Goal: Navigation & Orientation: Find specific page/section

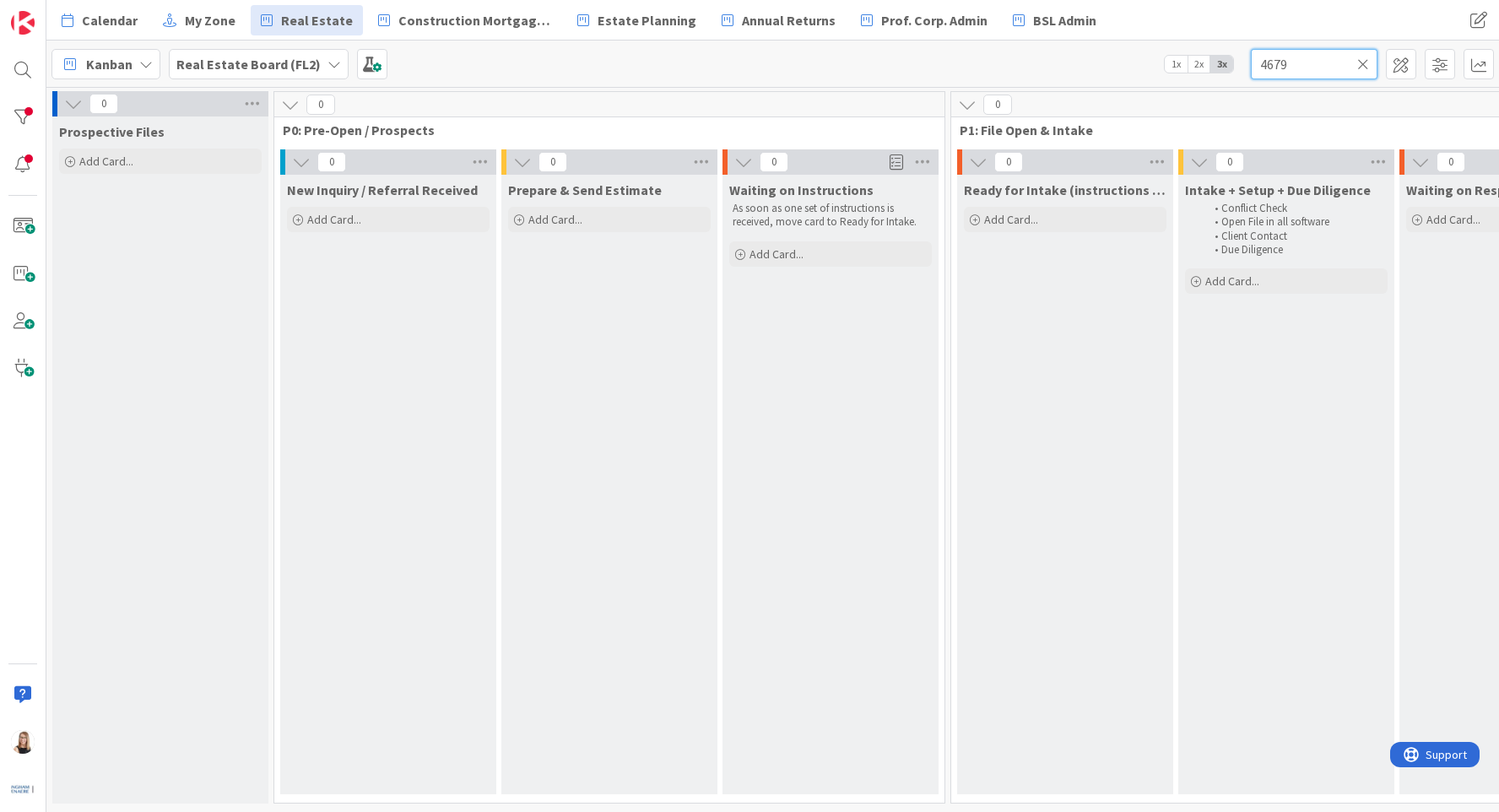
scroll to position [0, 2317]
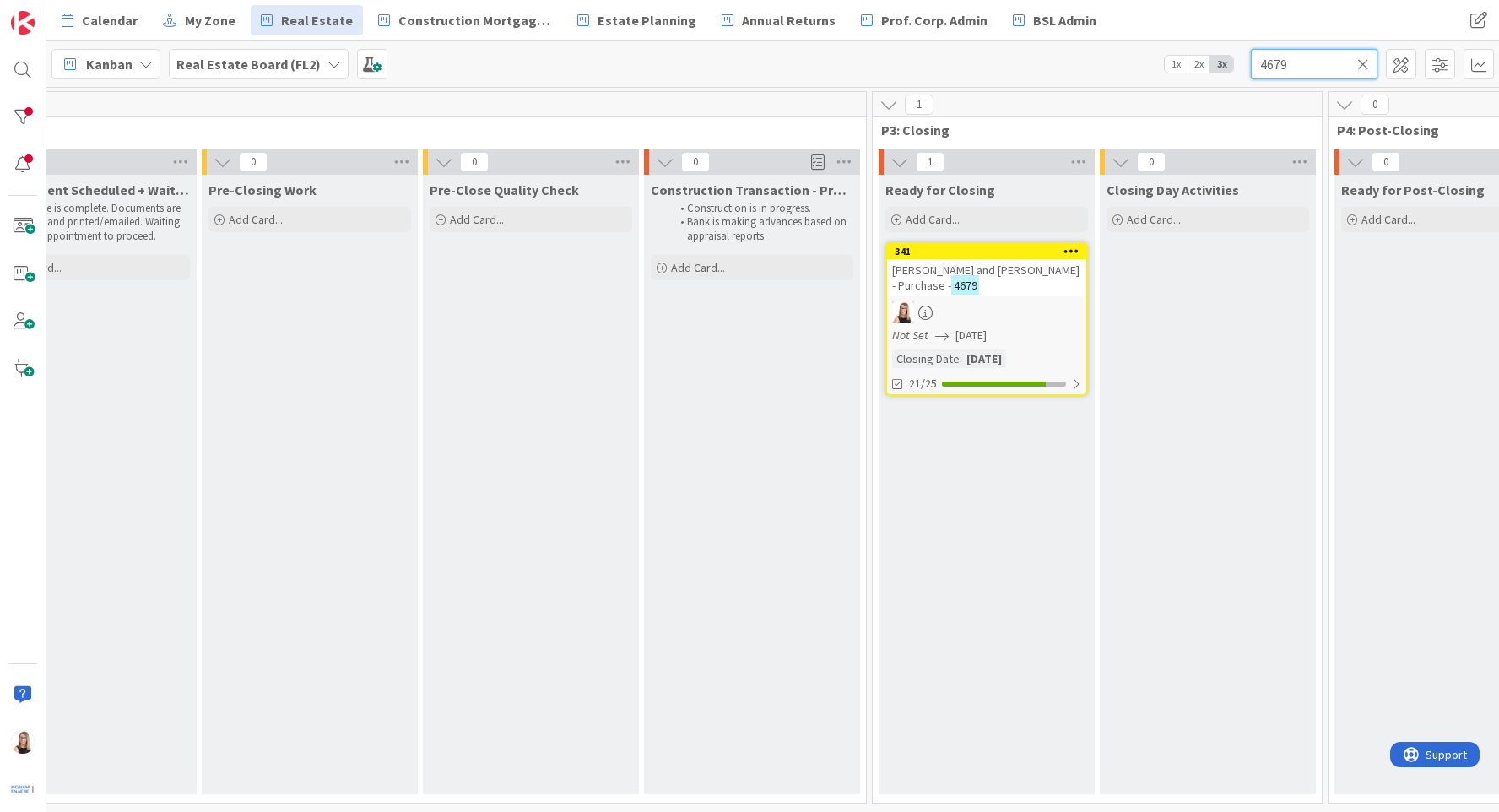
drag, startPoint x: 0, startPoint y: 0, endPoint x: 1337, endPoint y: 64, distance: 1338.5
click at [1337, 64] on input "4679" at bounding box center [1313, 64] width 126 height 30
click at [998, 395] on link "341 [PERSON_NAME] and [PERSON_NAME] - Purchase - 4679 Not Set [DATE] Closing Da…" at bounding box center [986, 318] width 202 height 153
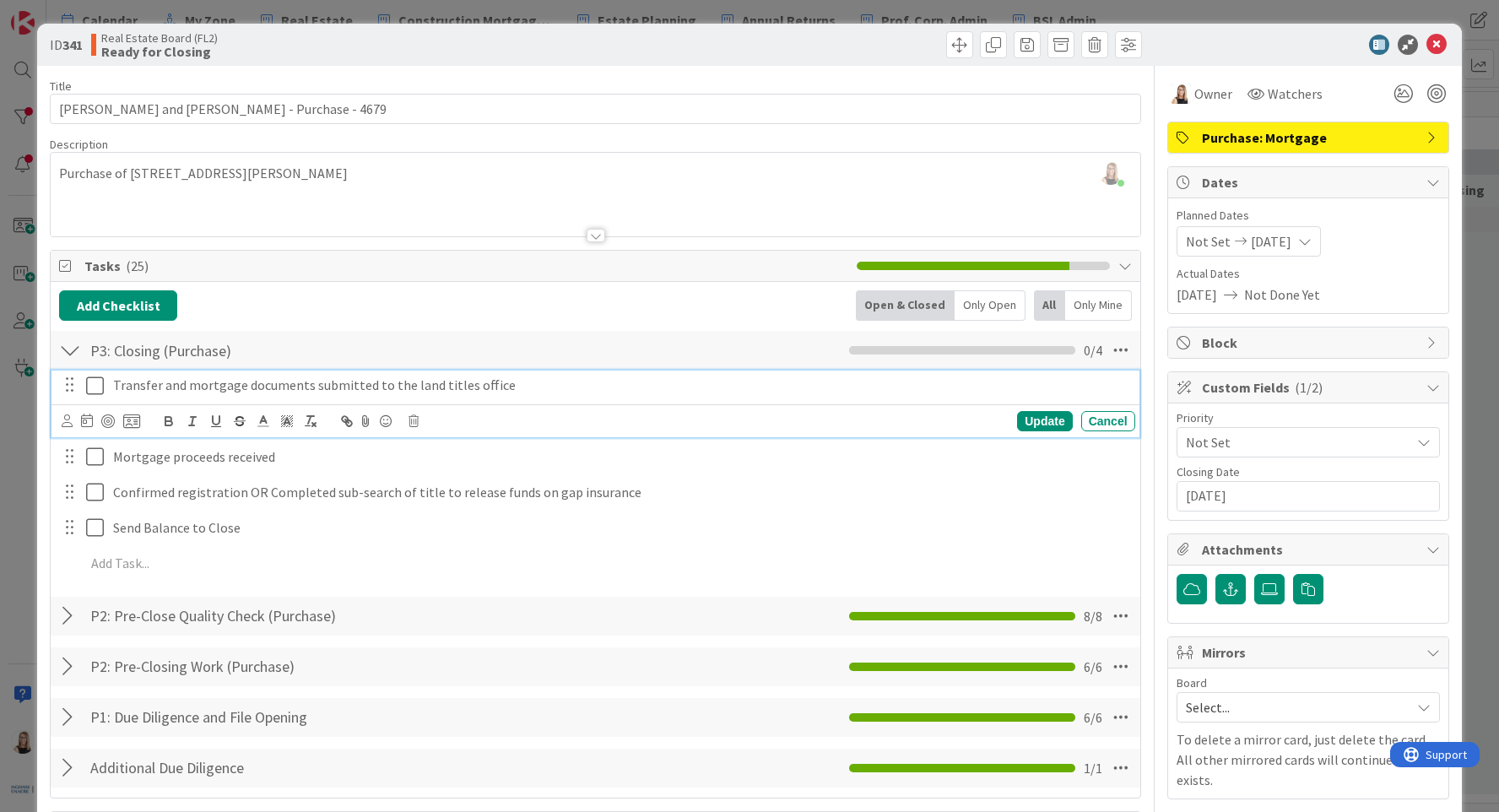
click at [90, 392] on icon at bounding box center [98, 386] width 25 height 20
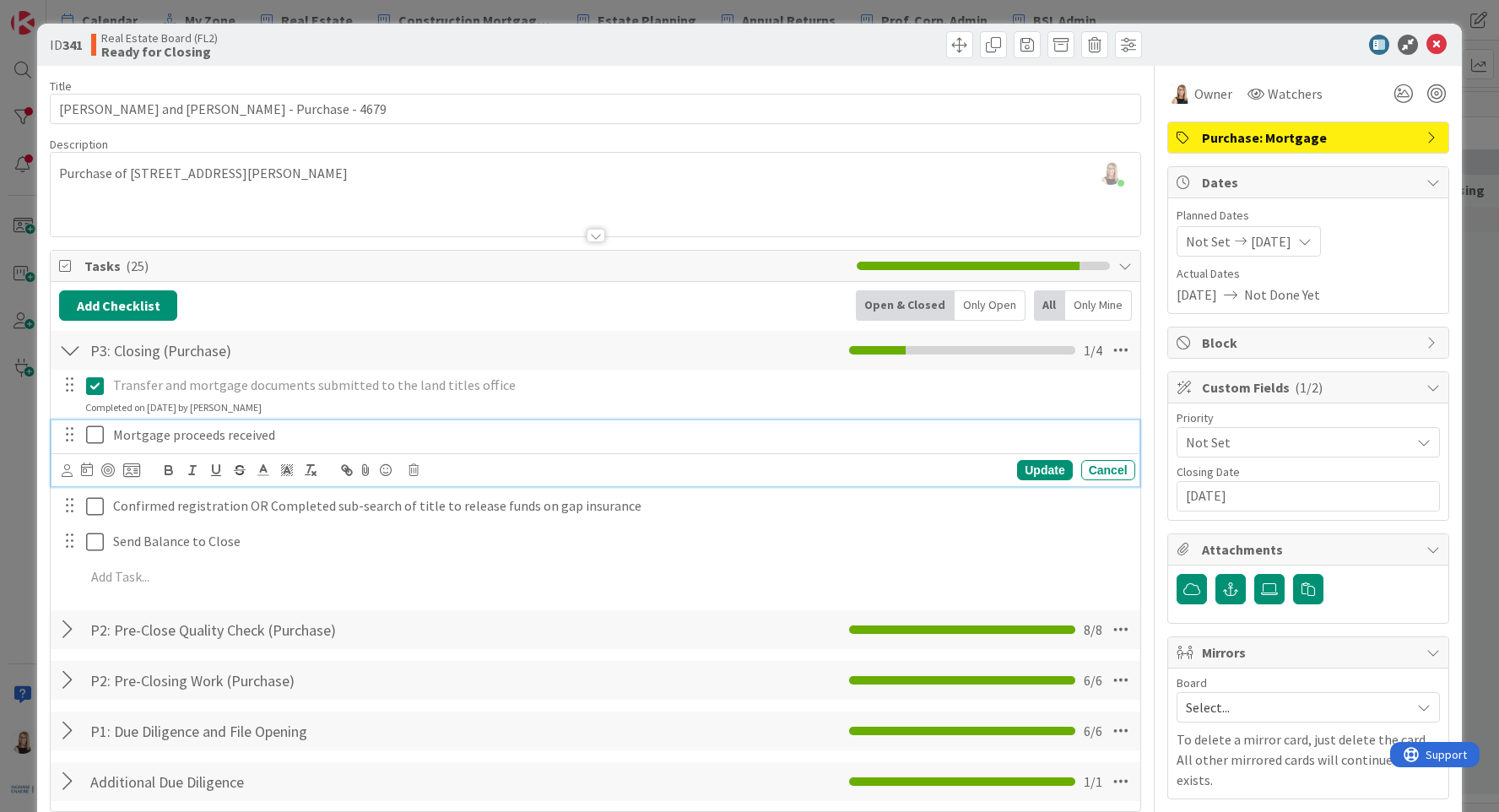
click at [92, 426] on icon at bounding box center [98, 435] width 25 height 20
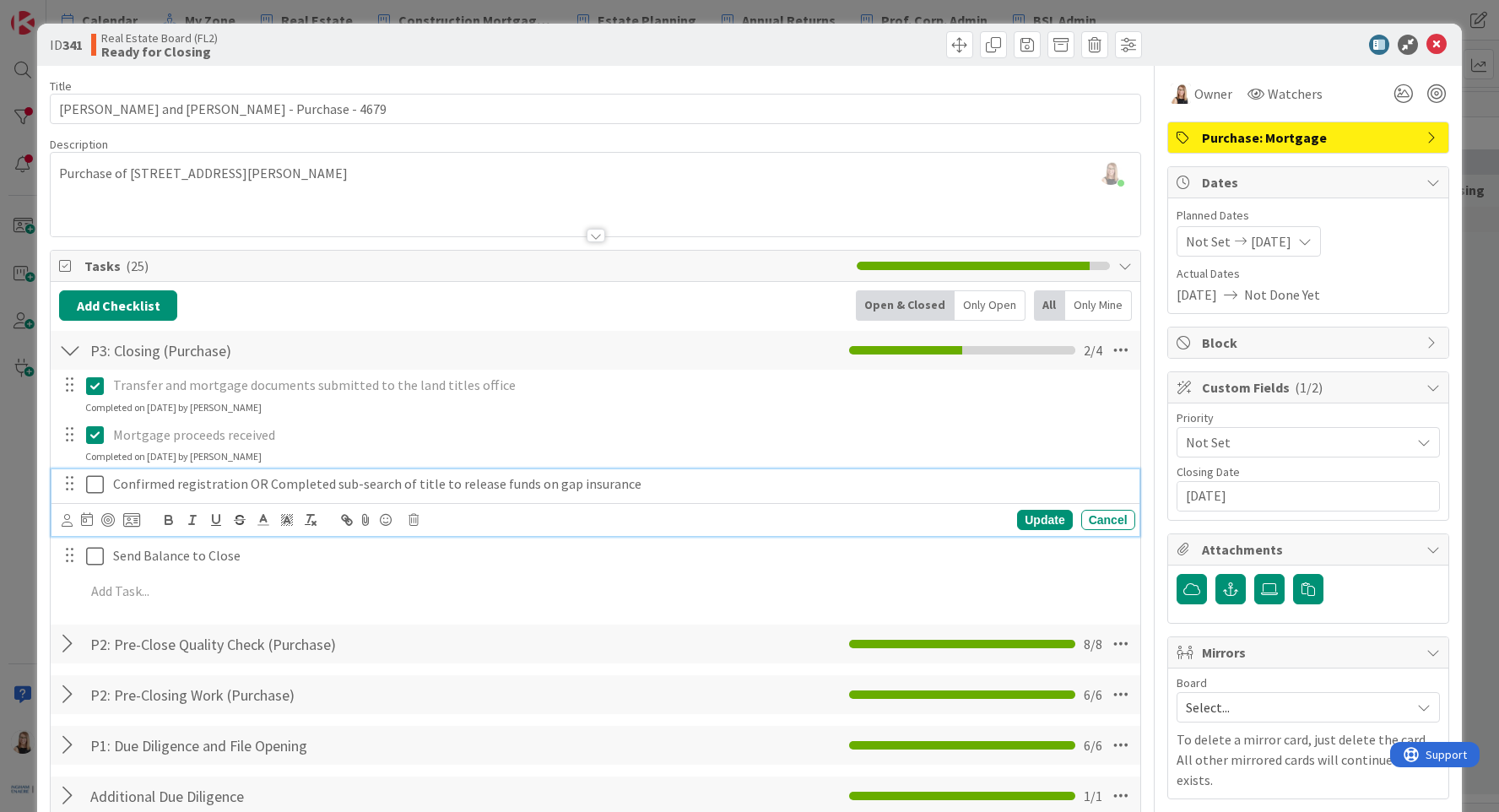
drag, startPoint x: 94, startPoint y: 477, endPoint x: 95, endPoint y: 486, distance: 9.1
click at [94, 476] on icon at bounding box center [98, 484] width 25 height 20
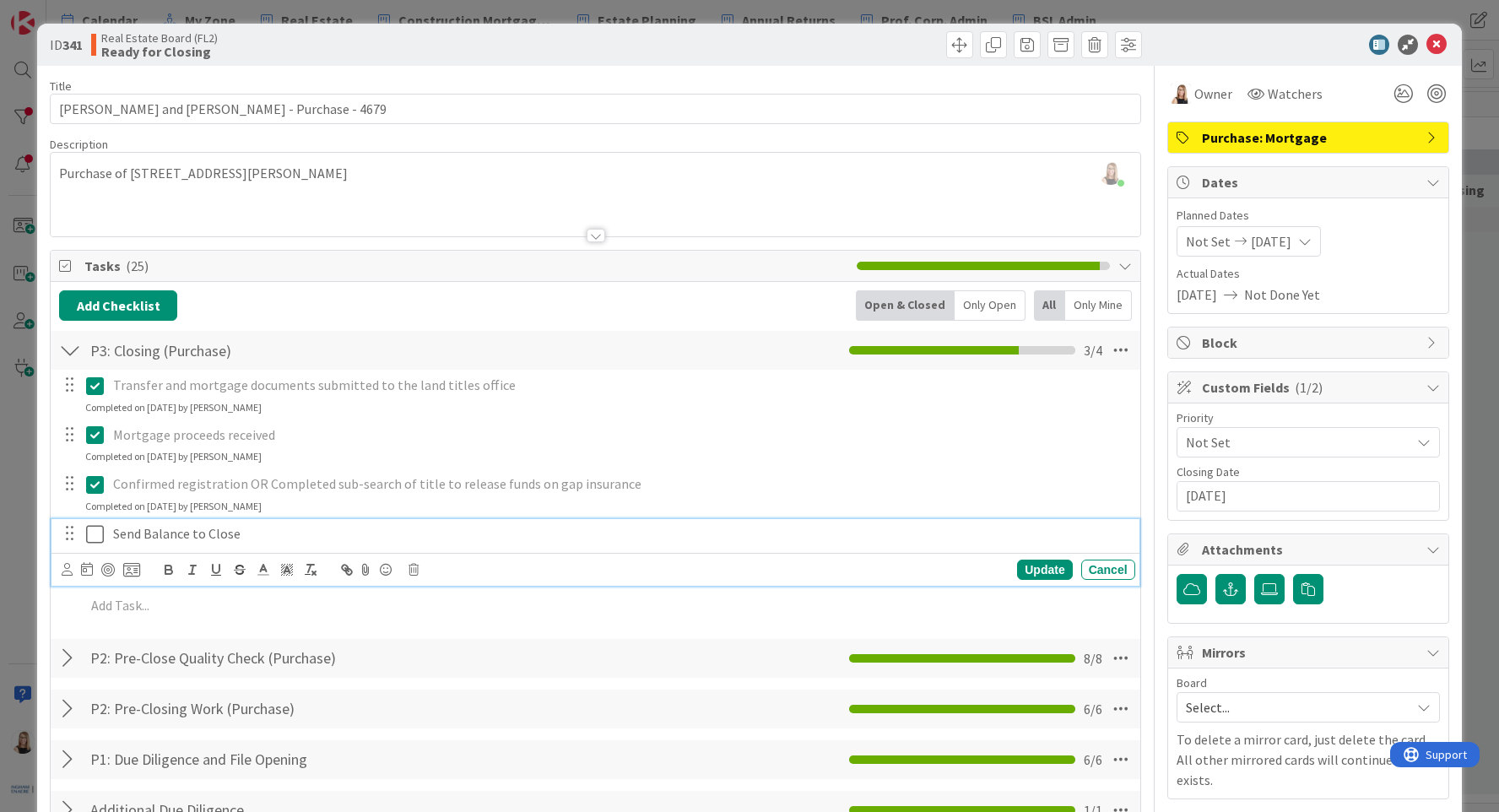
click at [101, 539] on icon at bounding box center [98, 534] width 25 height 20
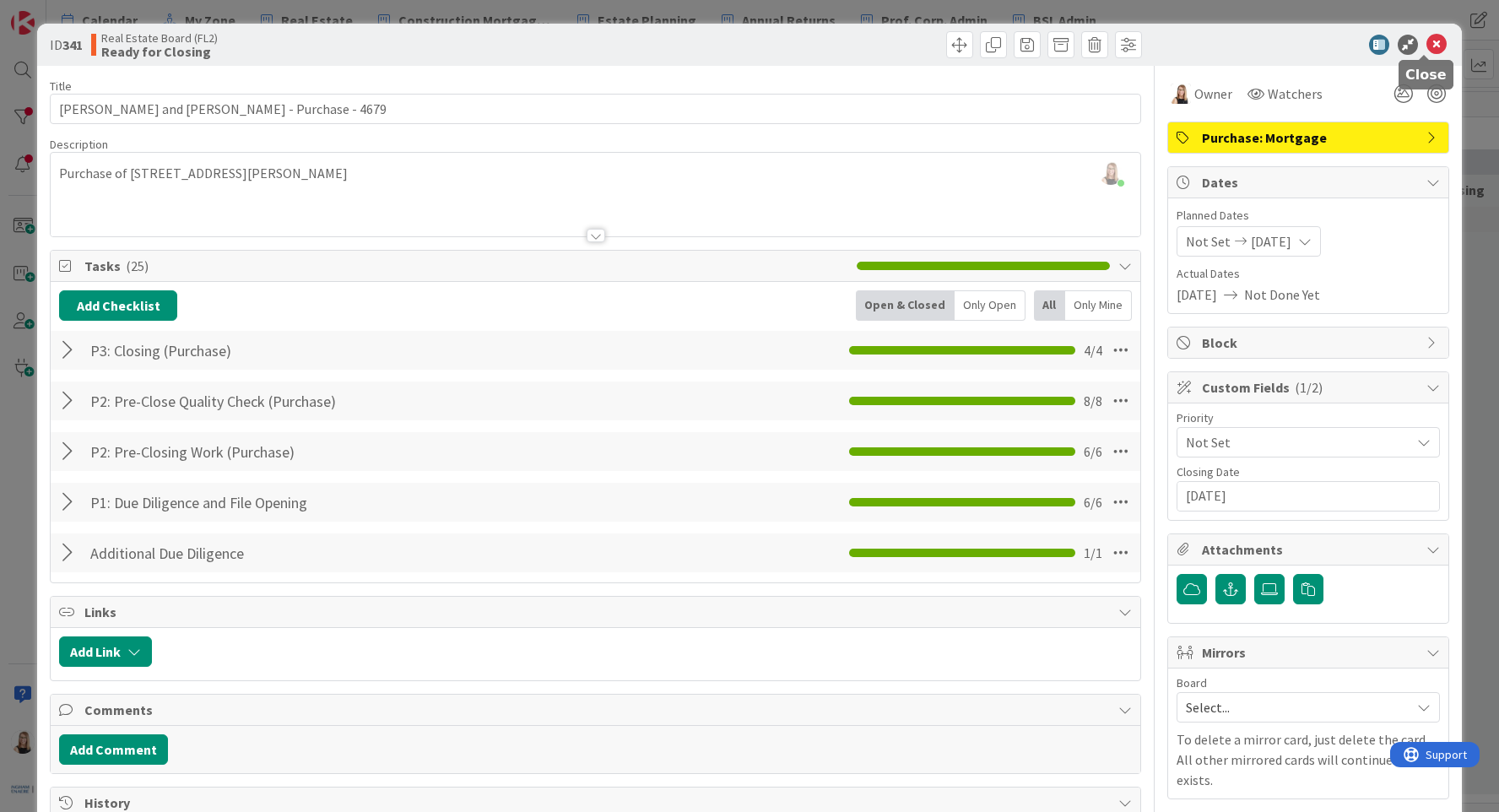
click at [1427, 40] on icon at bounding box center [1437, 44] width 20 height 20
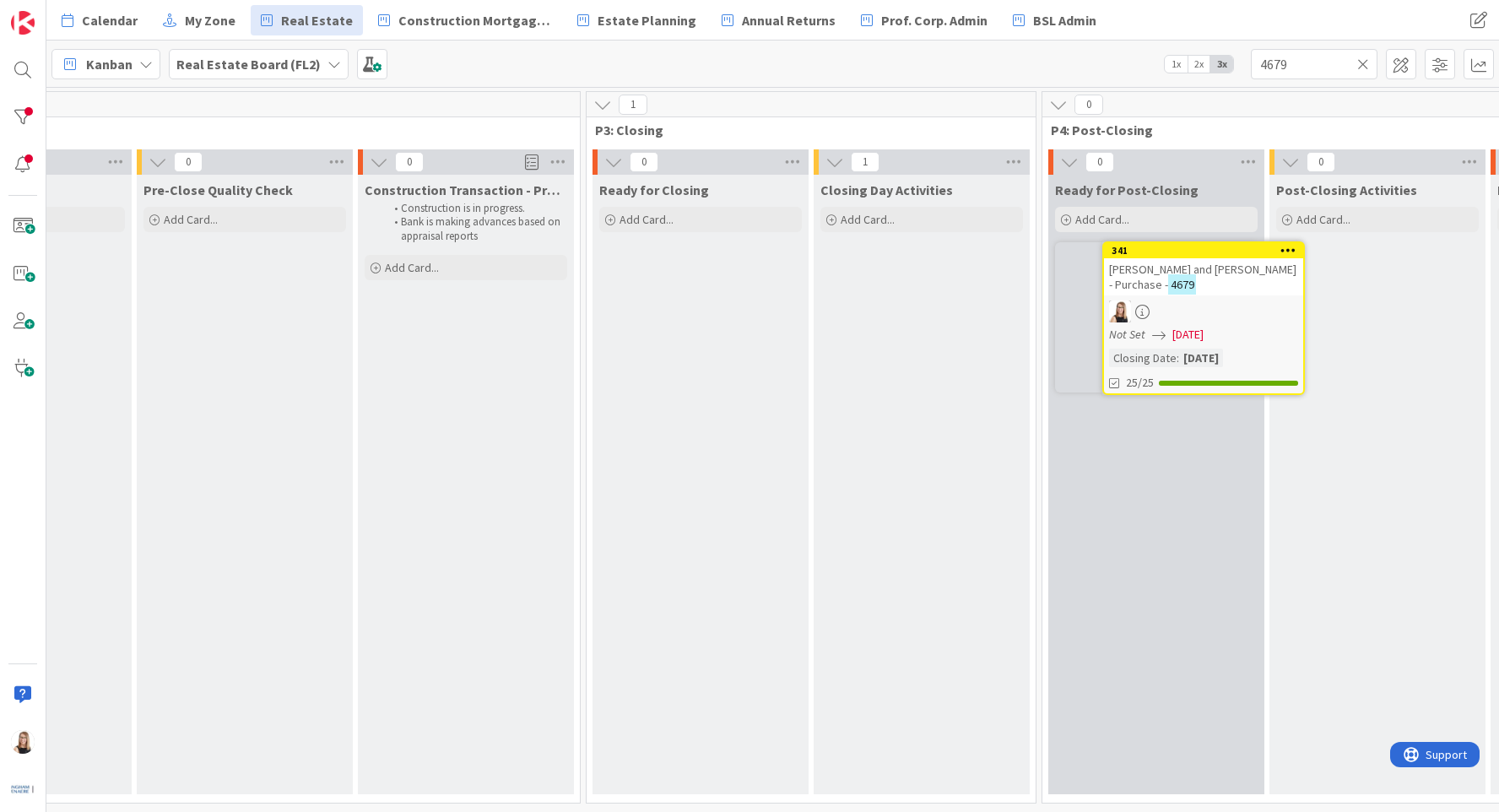
scroll to position [0, 2611]
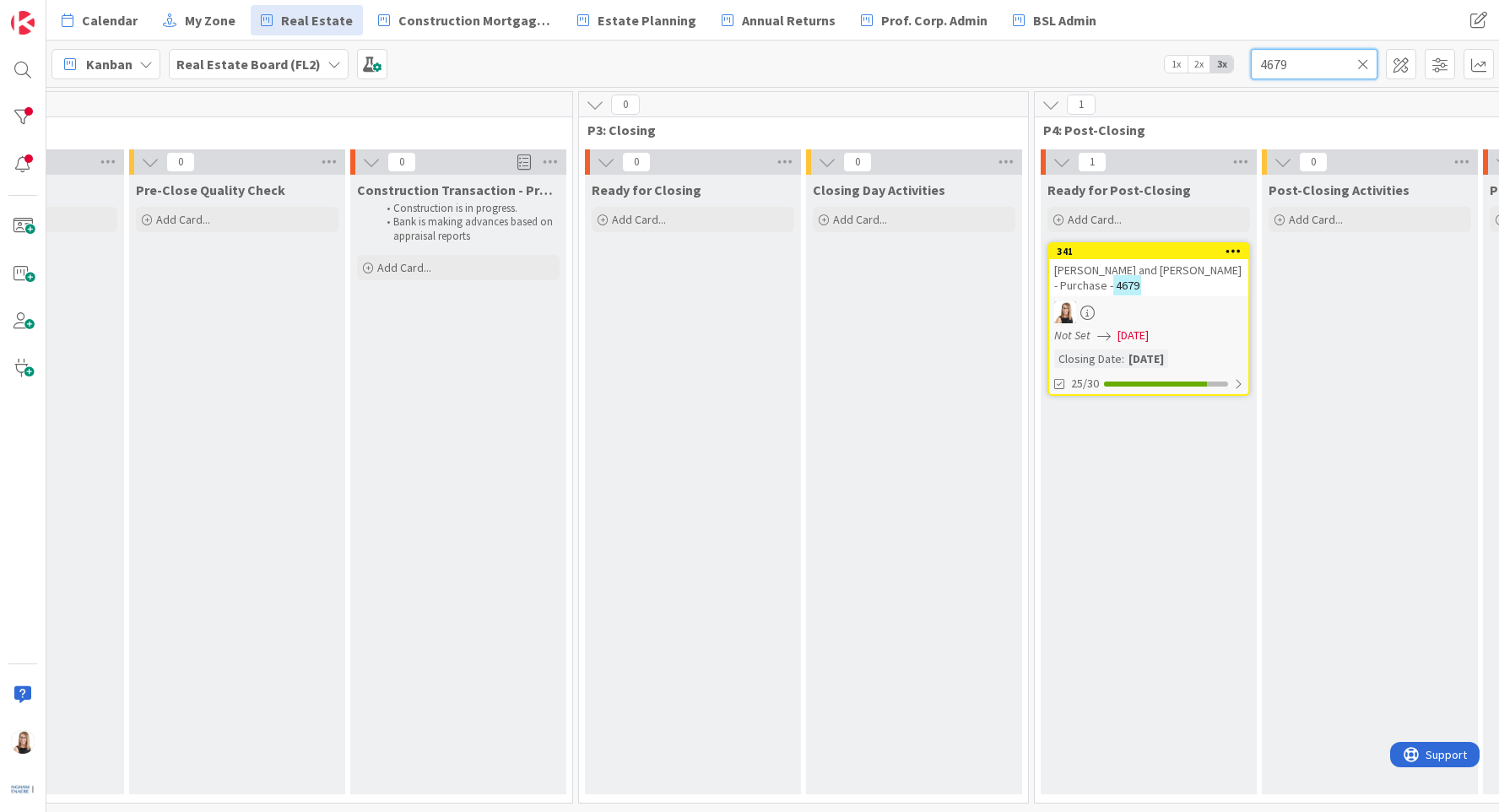
click at [1367, 66] on div "4679" at bounding box center [1313, 64] width 126 height 30
click at [1364, 68] on icon at bounding box center [1363, 64] width 12 height 15
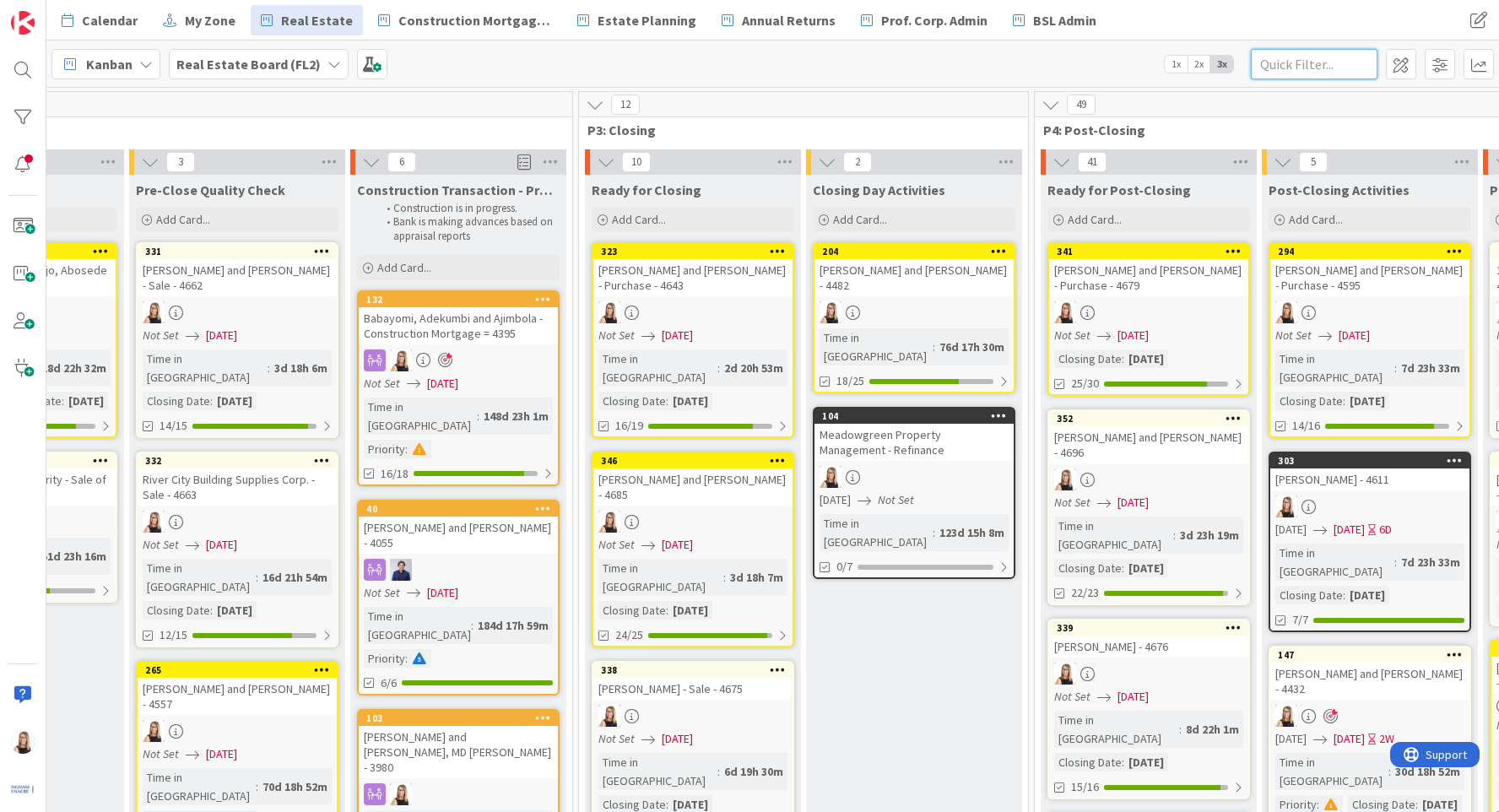
click at [1309, 59] on input "text" at bounding box center [1313, 64] width 126 height 30
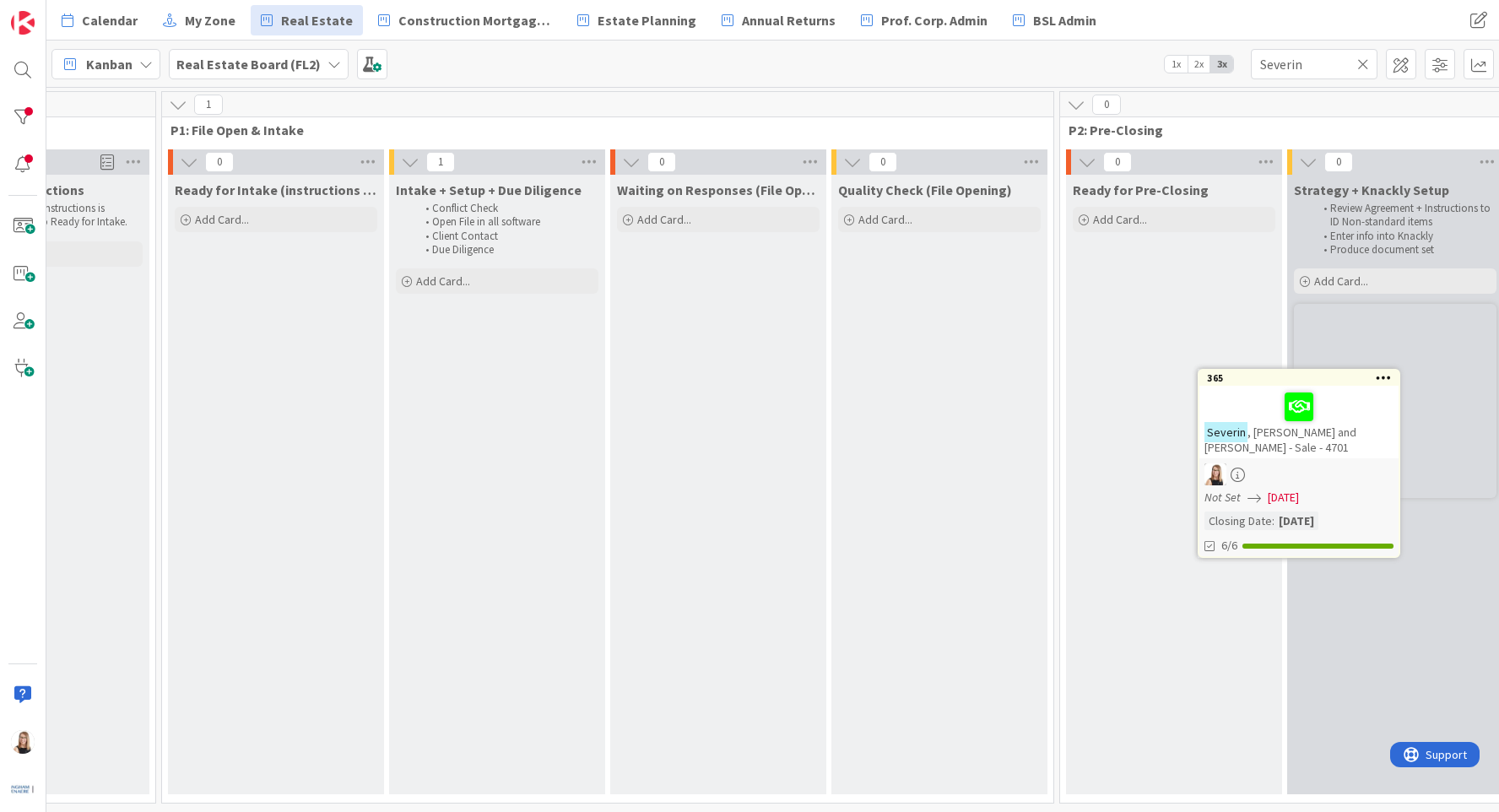
scroll to position [0, 816]
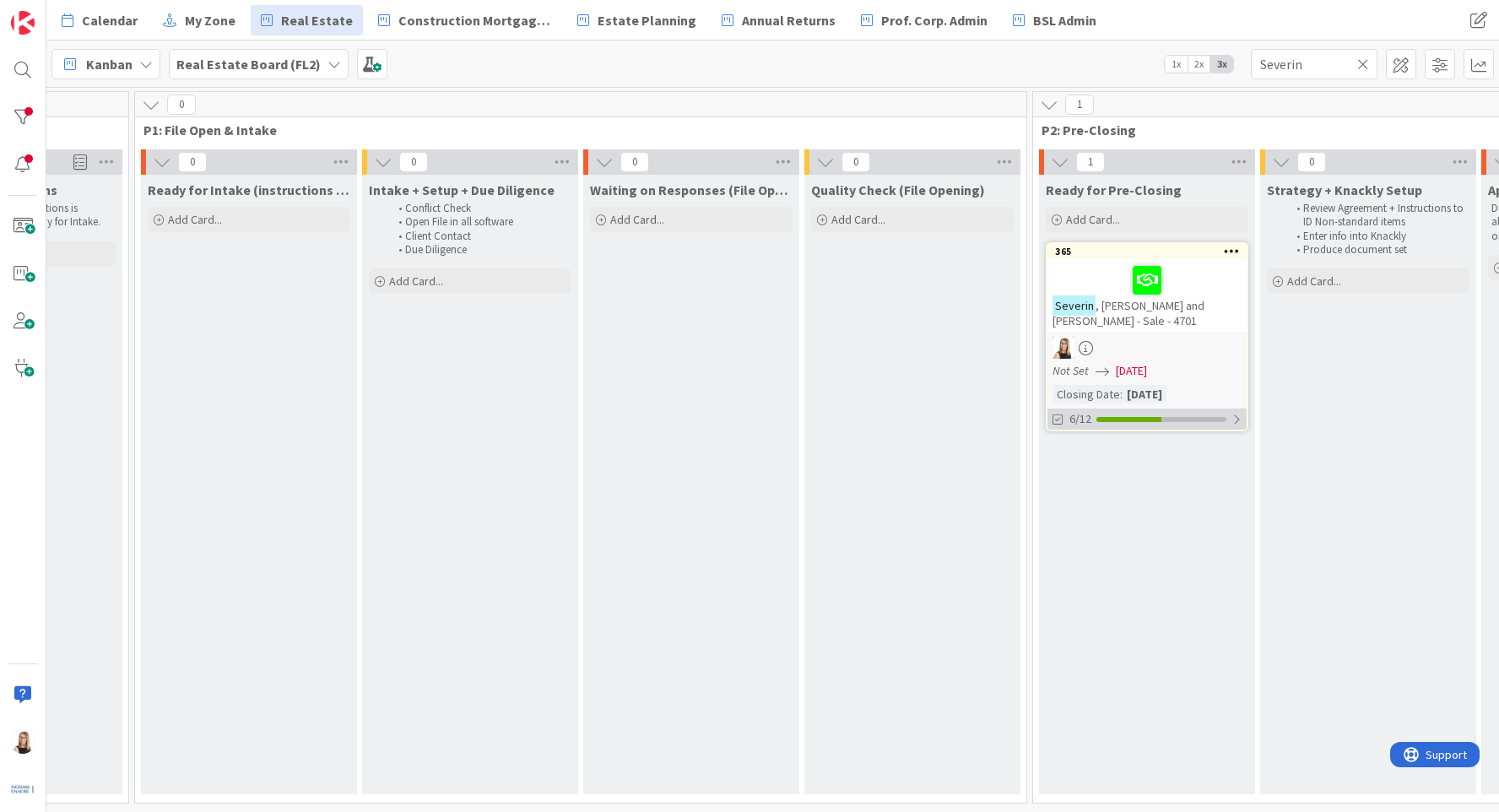
click at [1140, 409] on div "6/12" at bounding box center [1147, 419] width 199 height 21
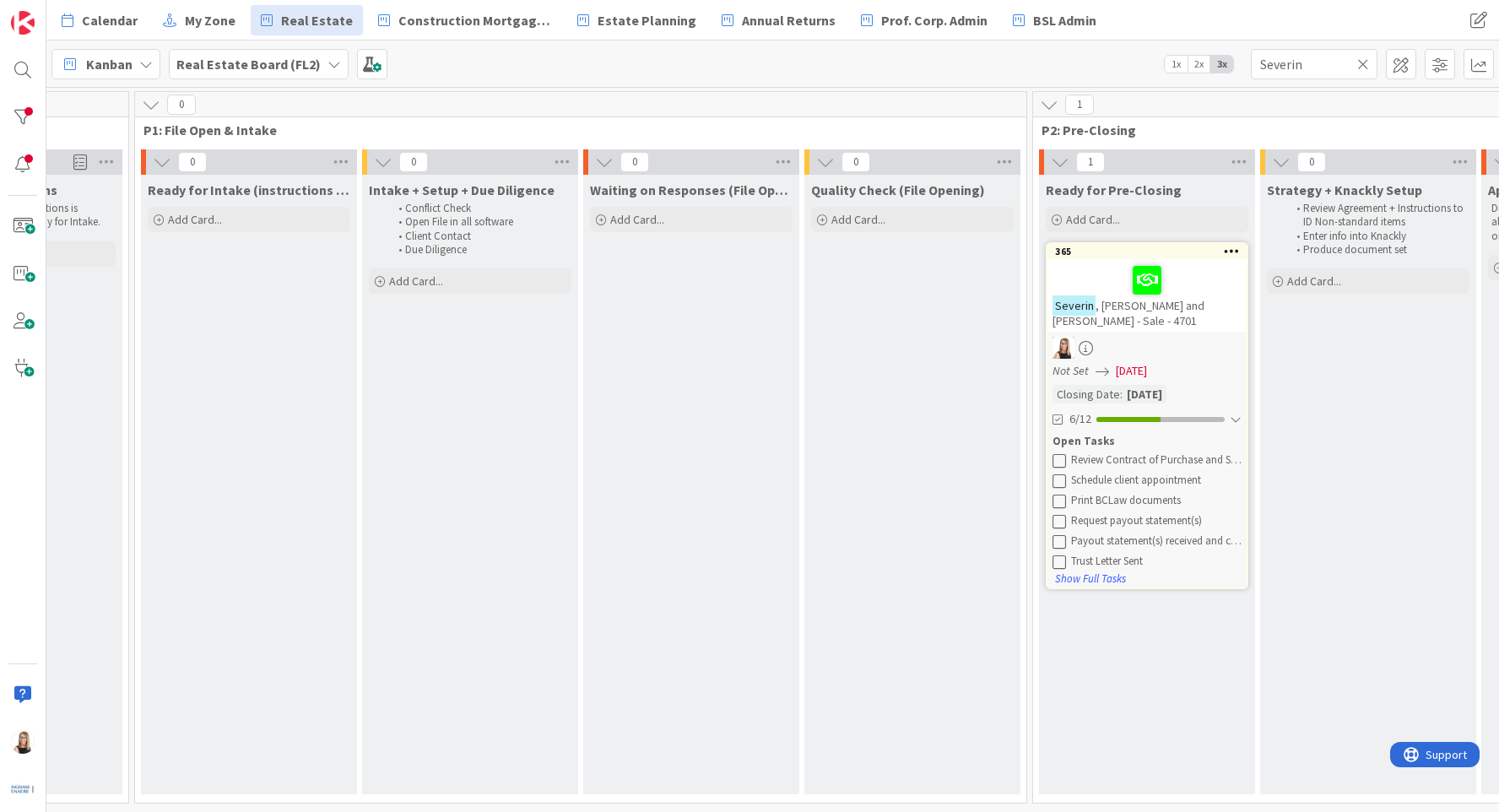
click at [1059, 453] on icon at bounding box center [1059, 460] width 14 height 14
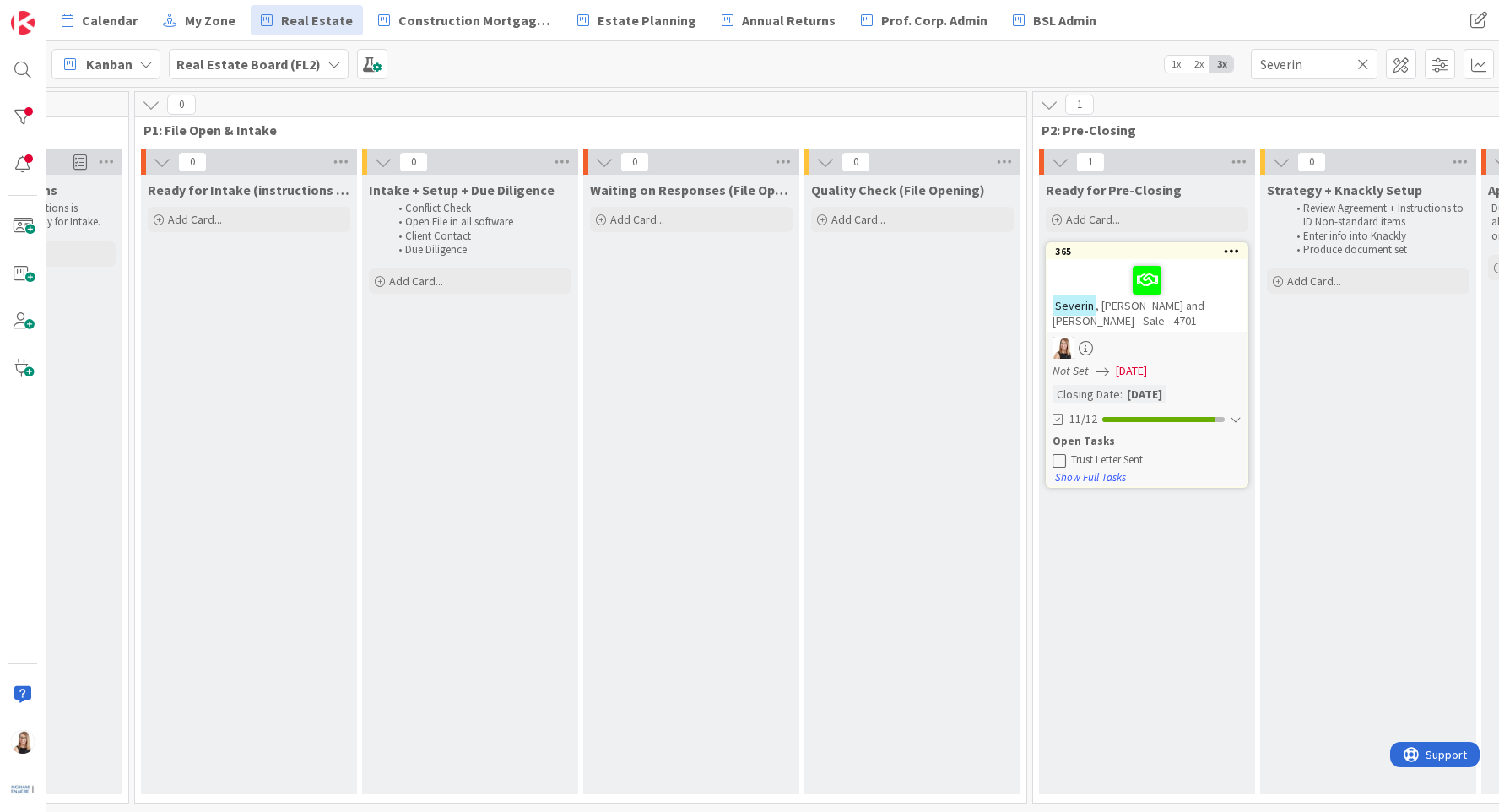
click at [1059, 453] on icon at bounding box center [1059, 460] width 14 height 14
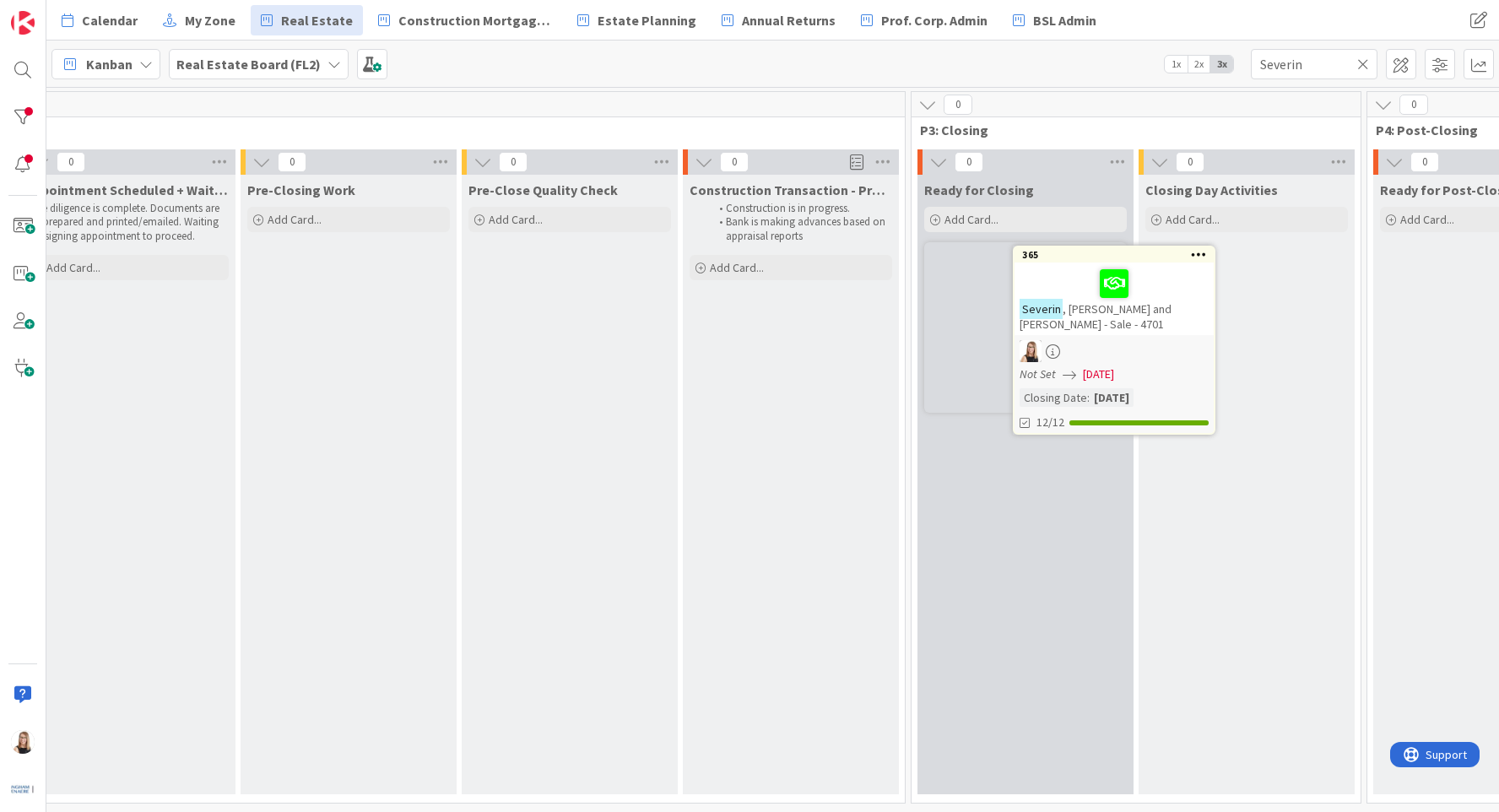
scroll to position [0, 2285]
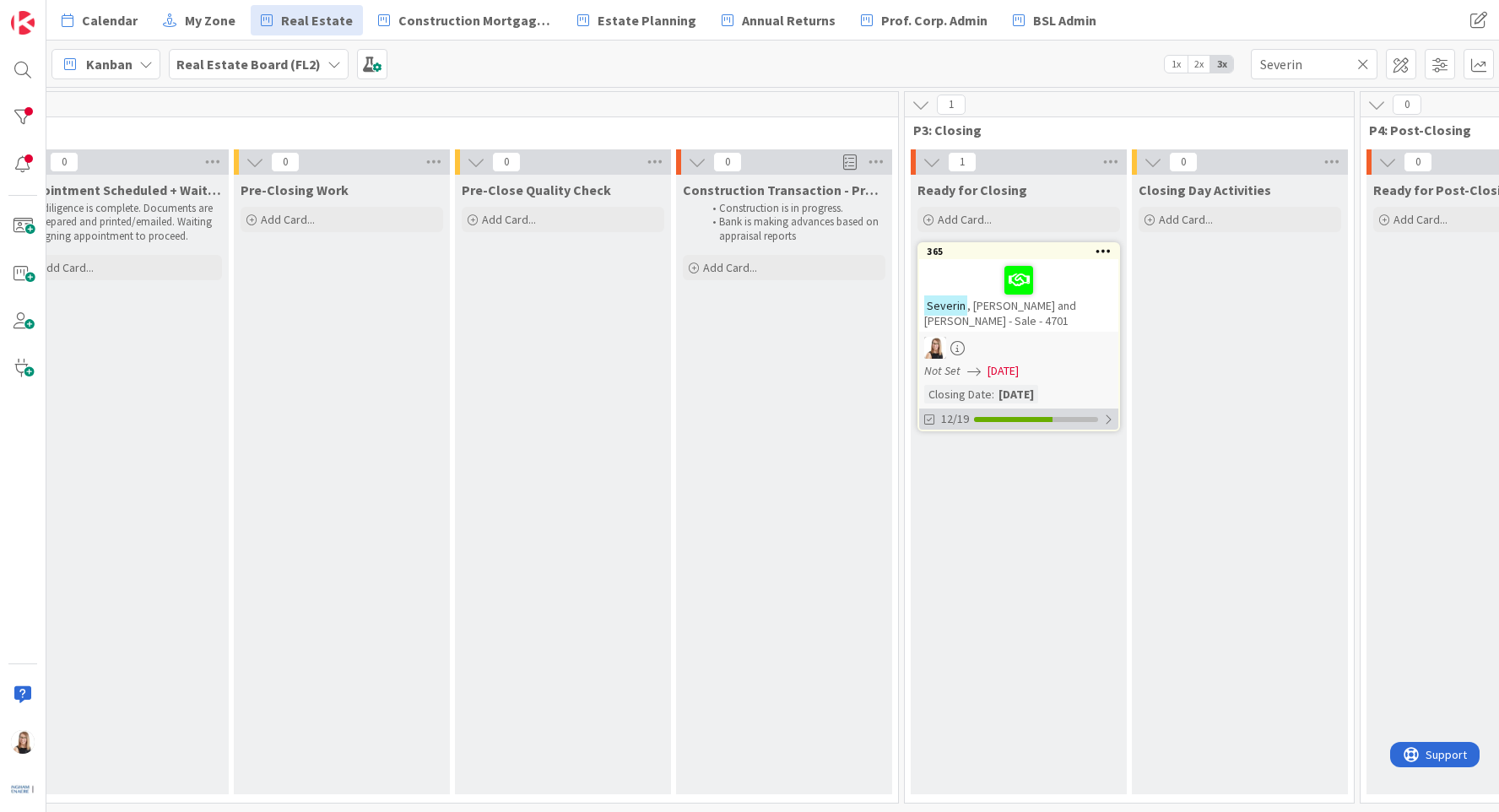
click at [1039, 409] on div "12/19" at bounding box center [1019, 419] width 199 height 21
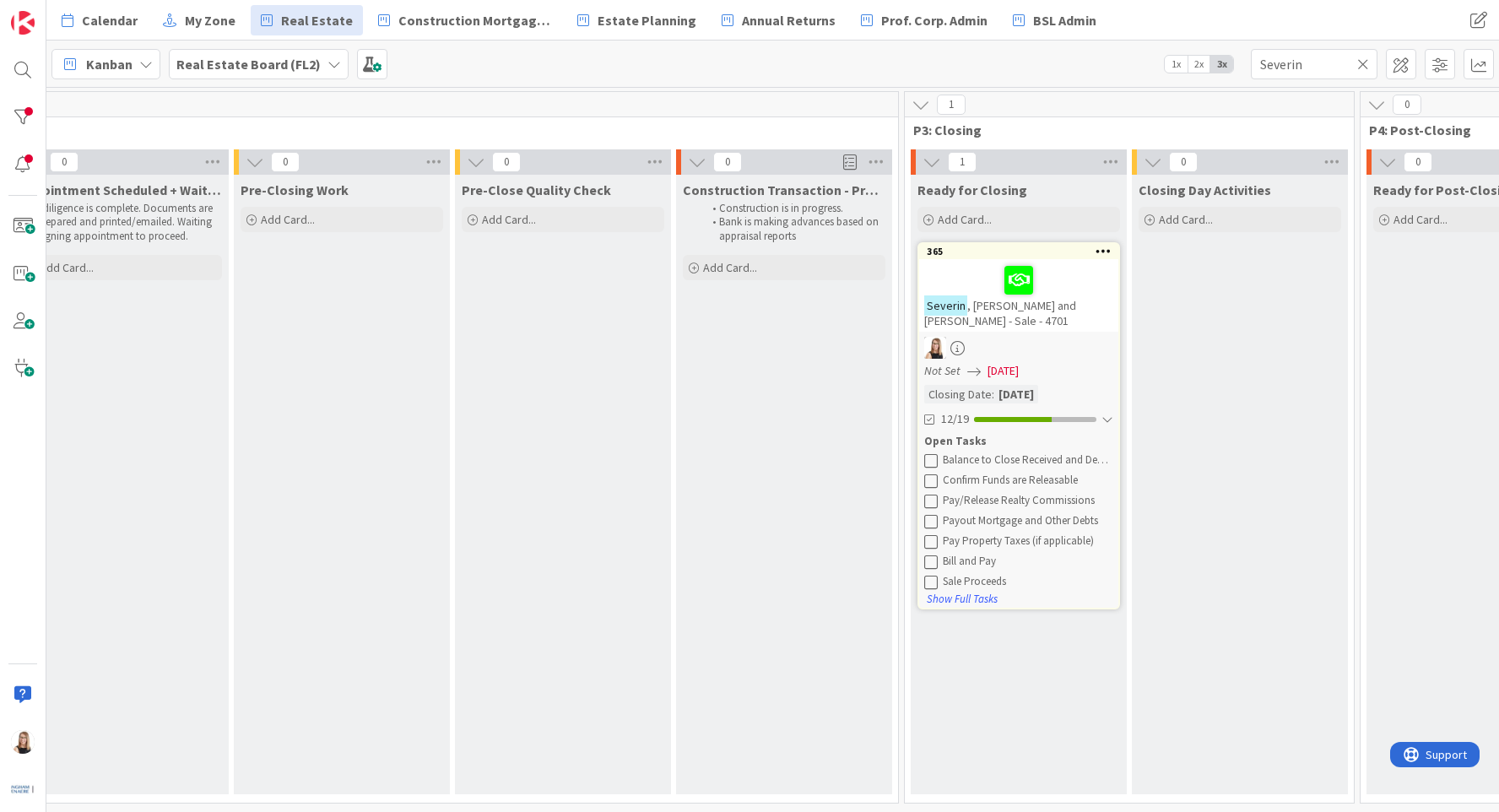
click at [938, 453] on button at bounding box center [931, 460] width 15 height 15
click at [936, 453] on icon at bounding box center [930, 460] width 14 height 14
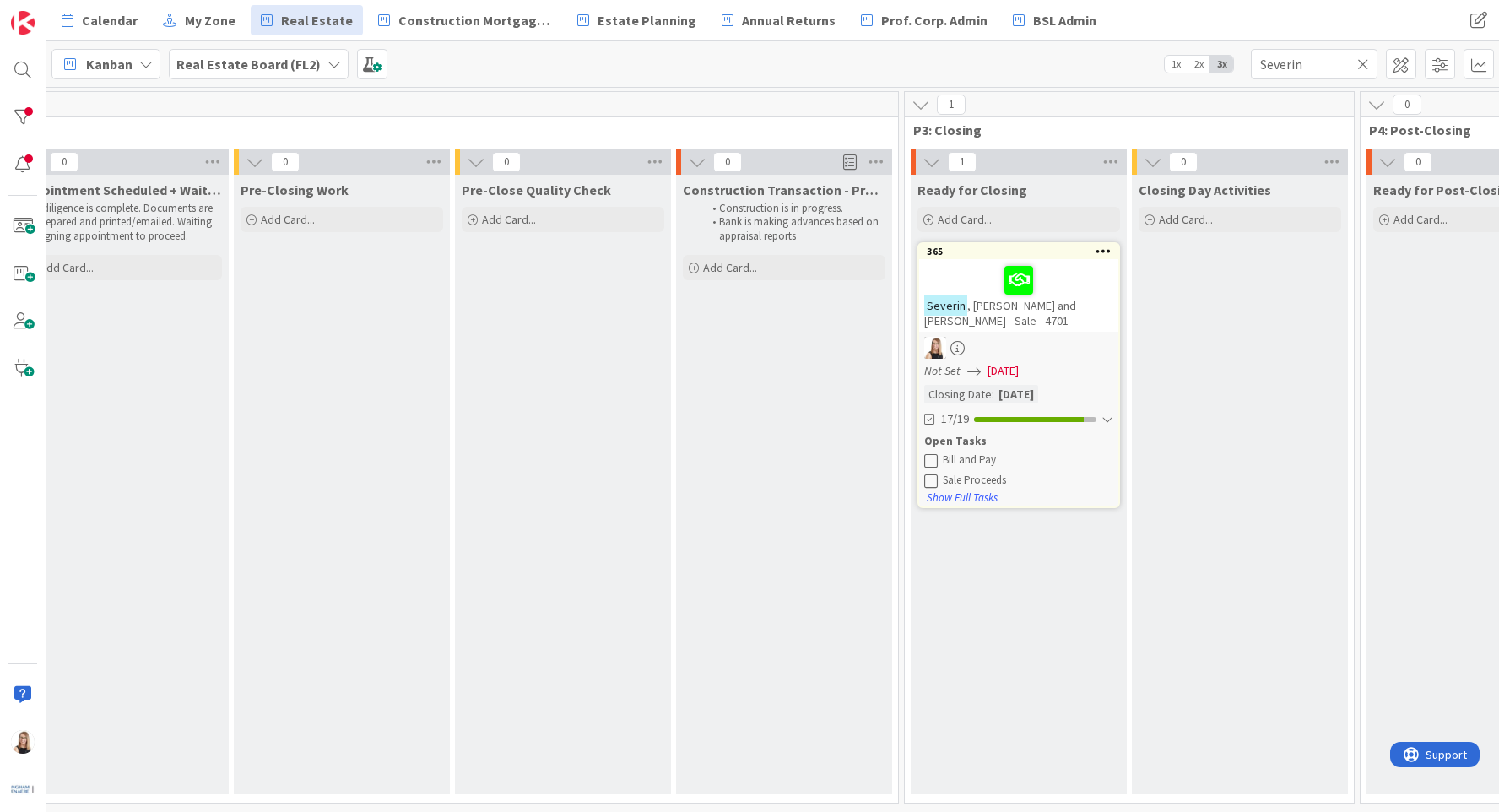
click at [936, 453] on icon at bounding box center [930, 460] width 14 height 14
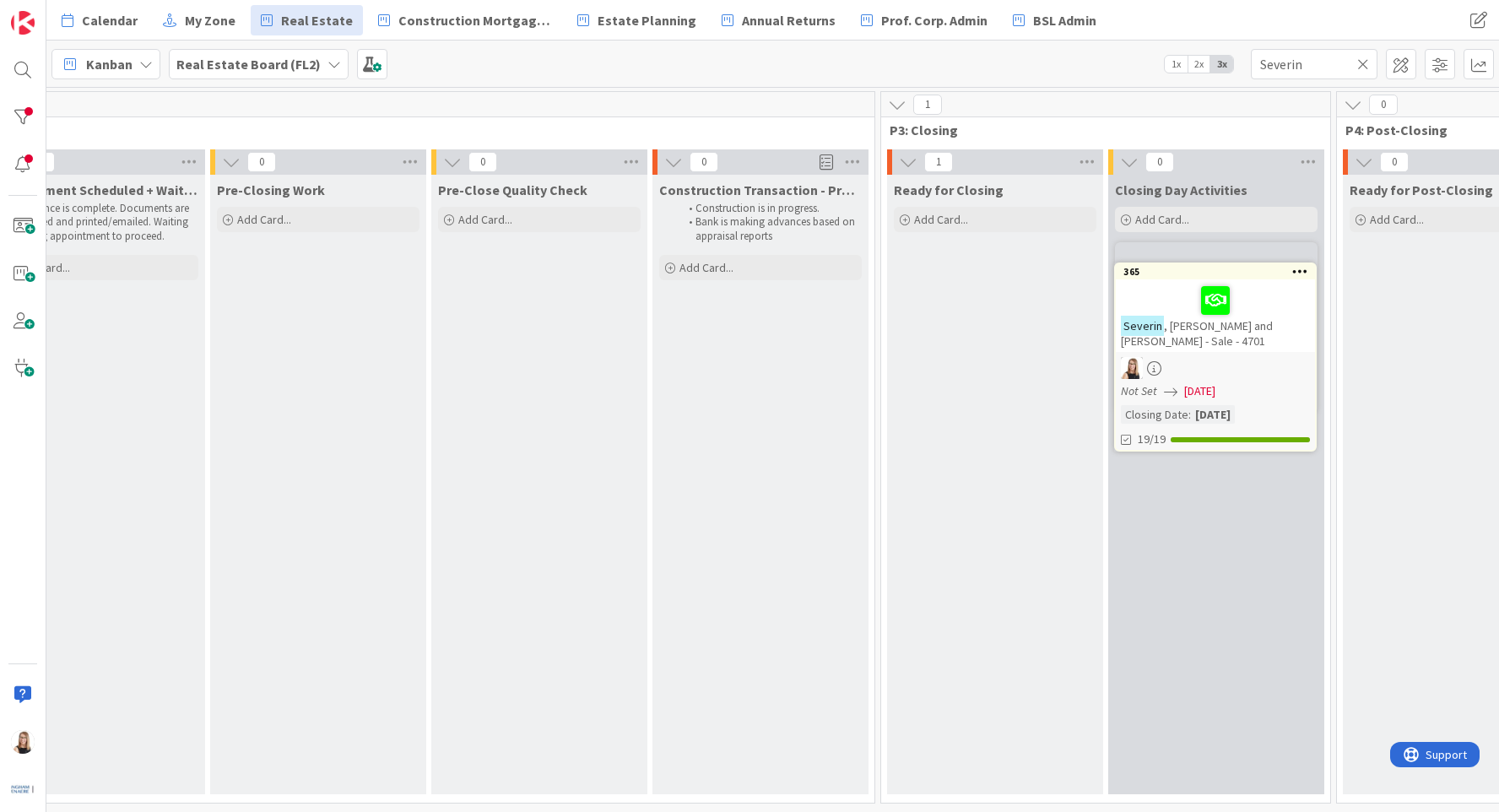
scroll to position [0, 2317]
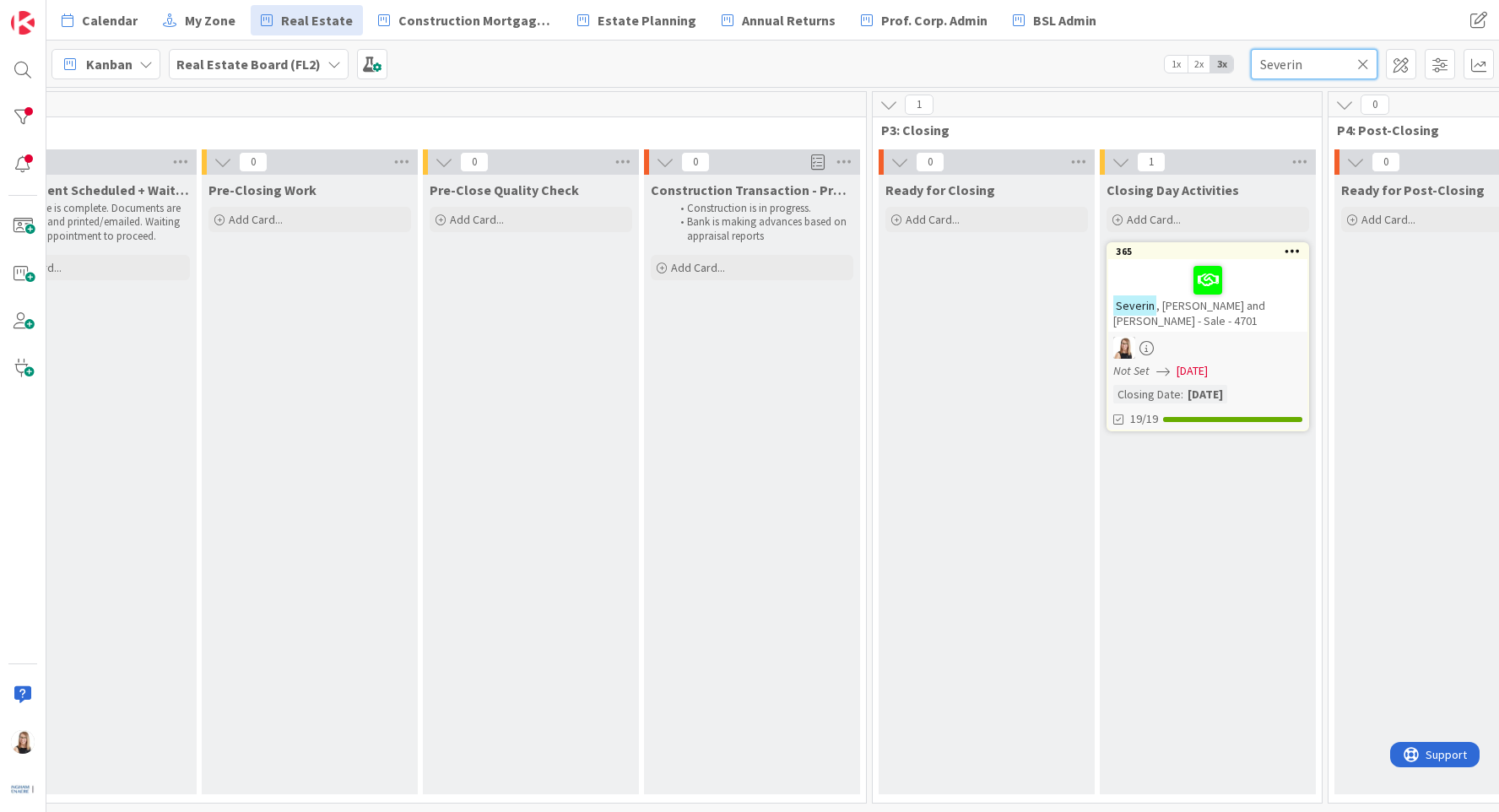
click at [1340, 66] on input "Severin" at bounding box center [1313, 64] width 126 height 30
drag, startPoint x: 1336, startPoint y: 67, endPoint x: 879, endPoint y: 46, distance: 457.5
click at [965, 53] on div "Kanban Real Estate Board (FL2) 1x 2x 3x Severin" at bounding box center [773, 64] width 1453 height 46
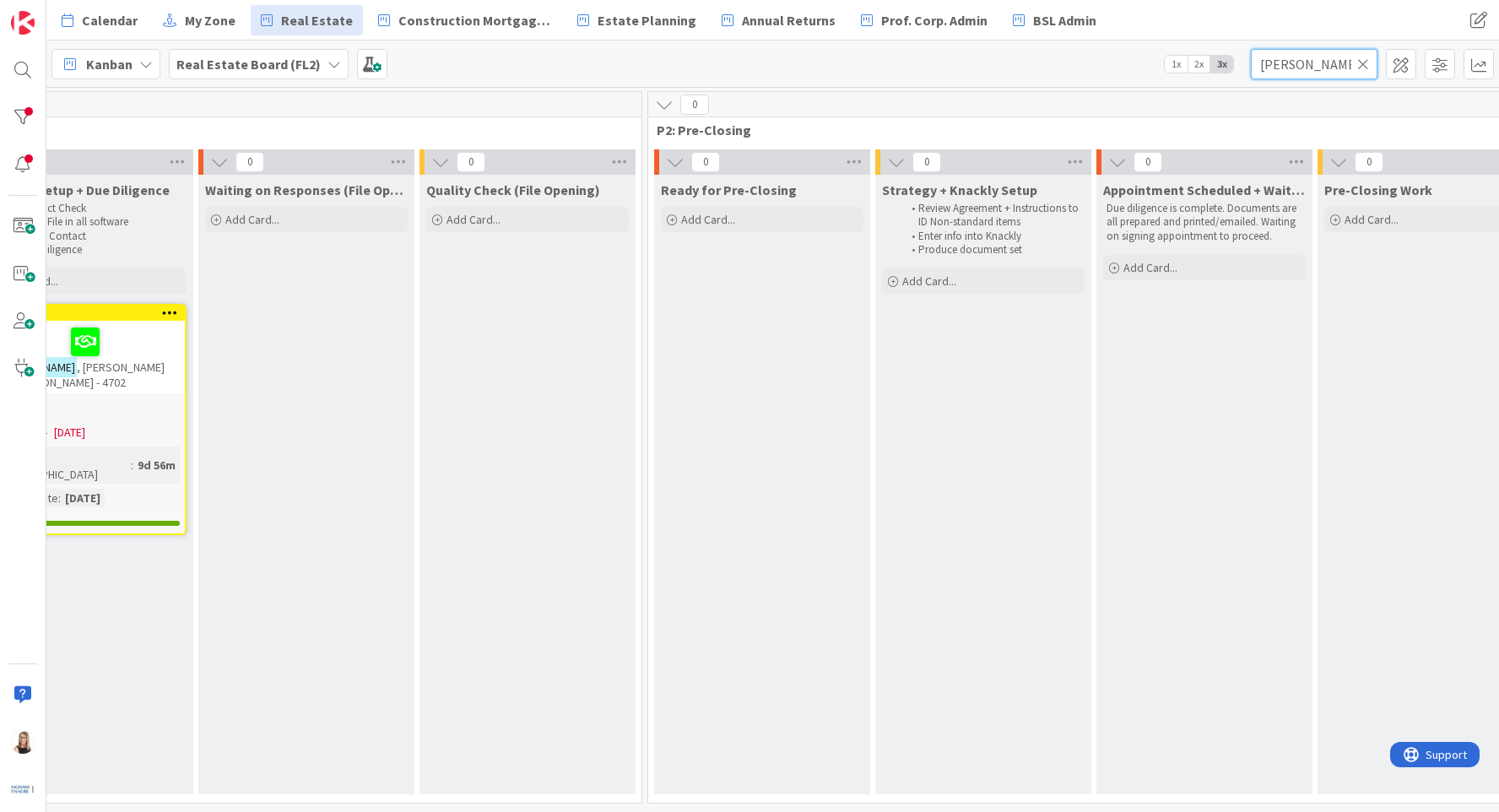
scroll to position [0, 941]
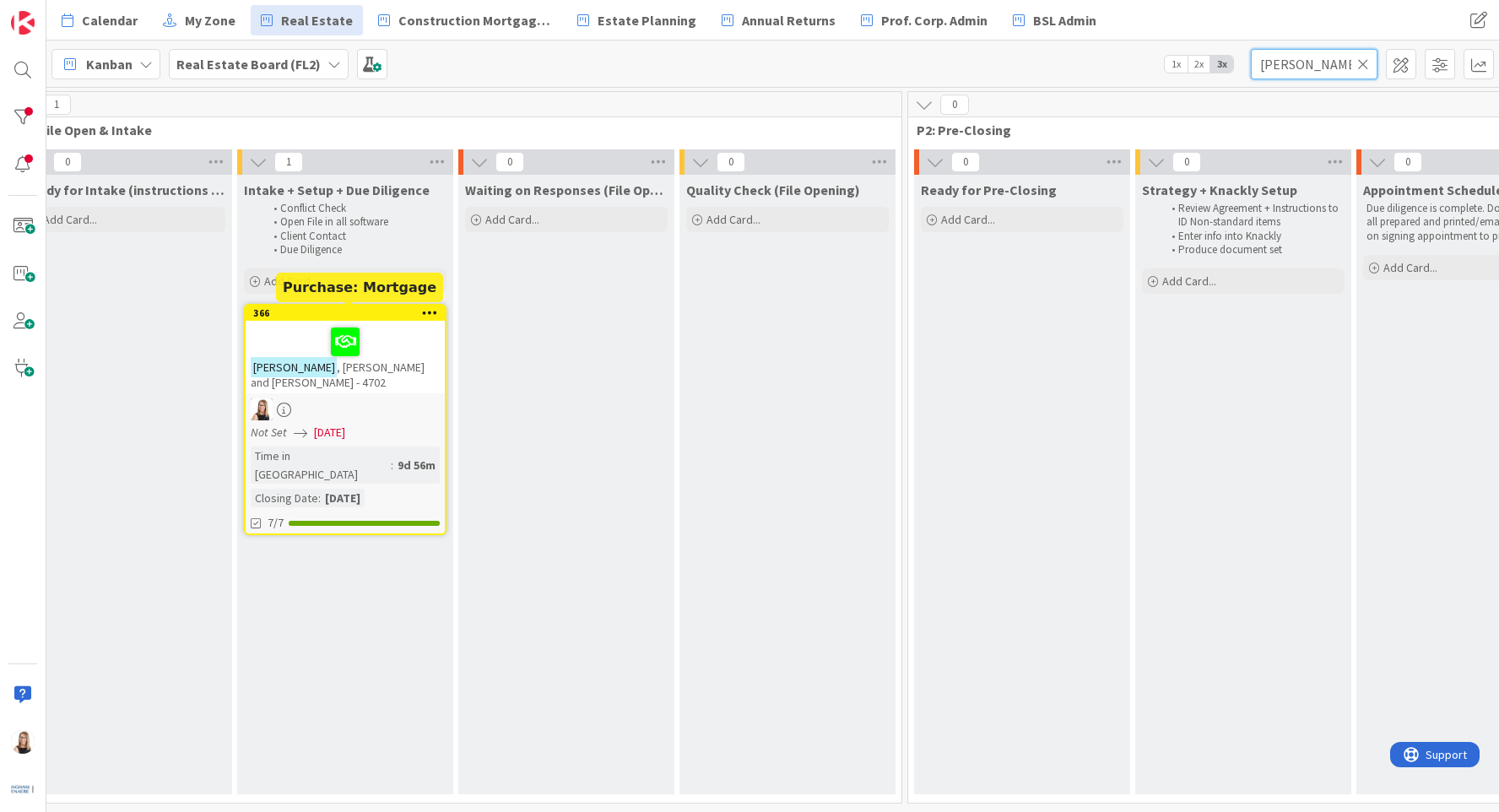
type input "[PERSON_NAME]"
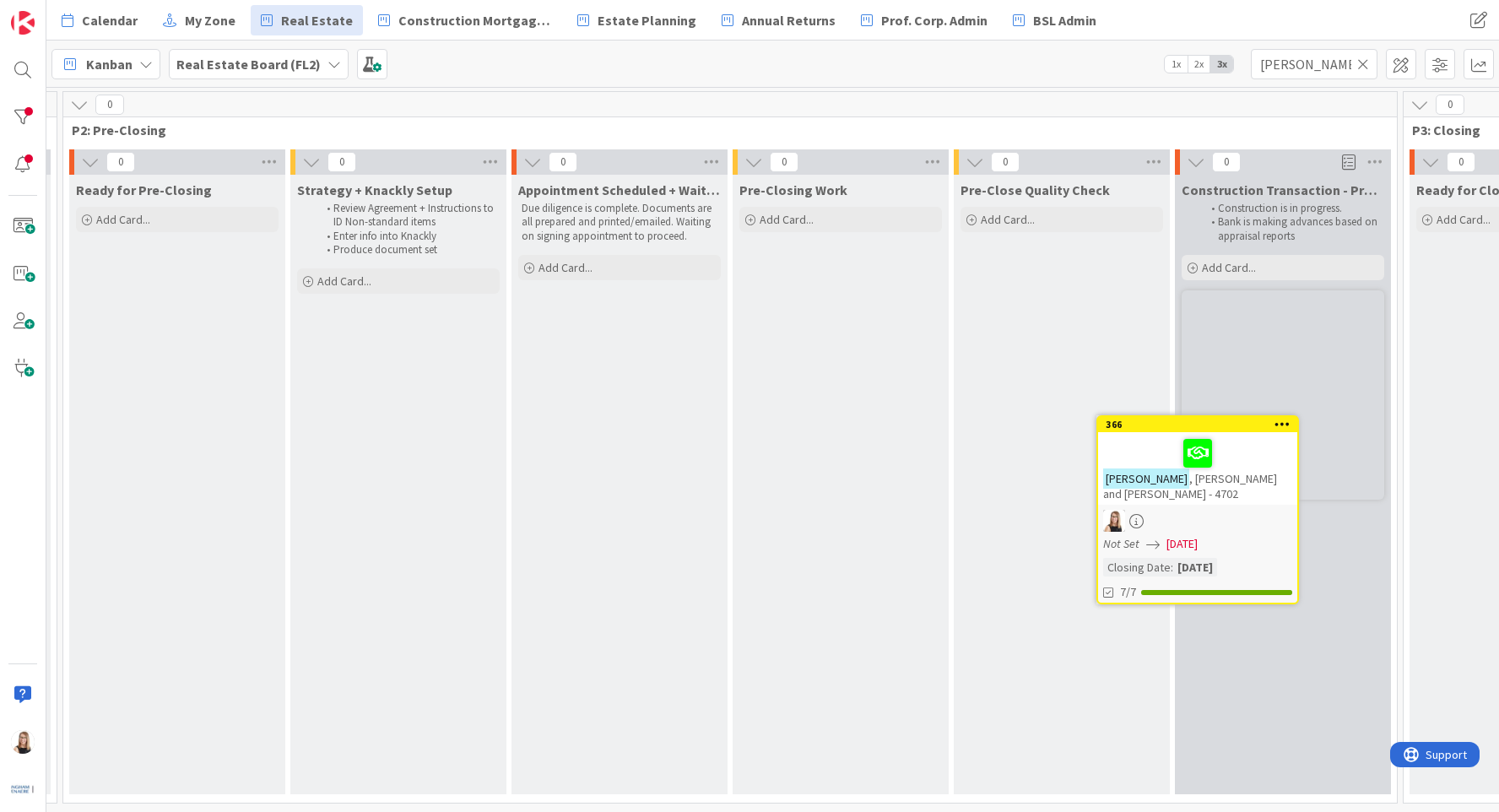
scroll to position [0, 1786]
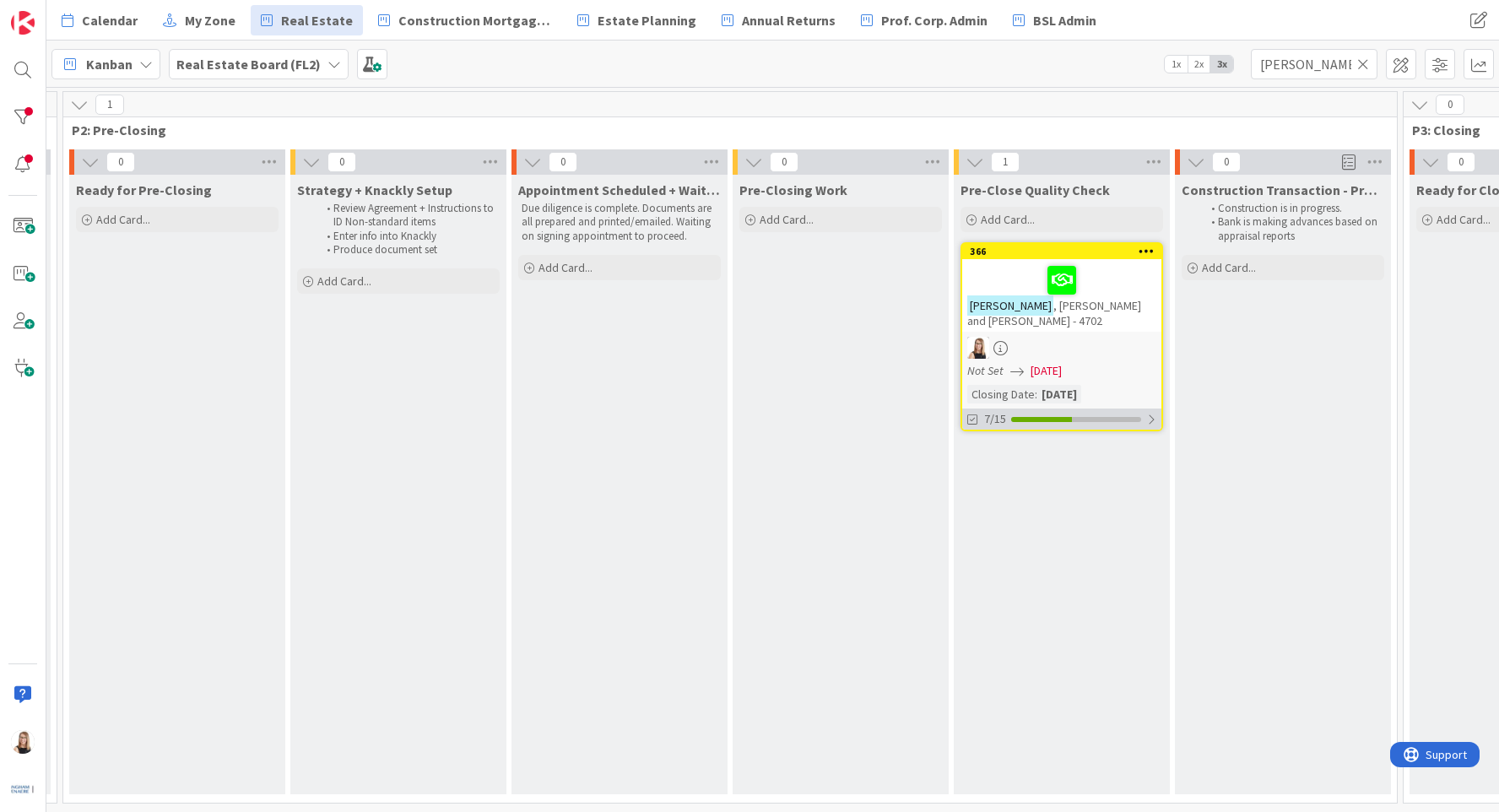
click at [1082, 419] on div at bounding box center [1076, 419] width 130 height 5
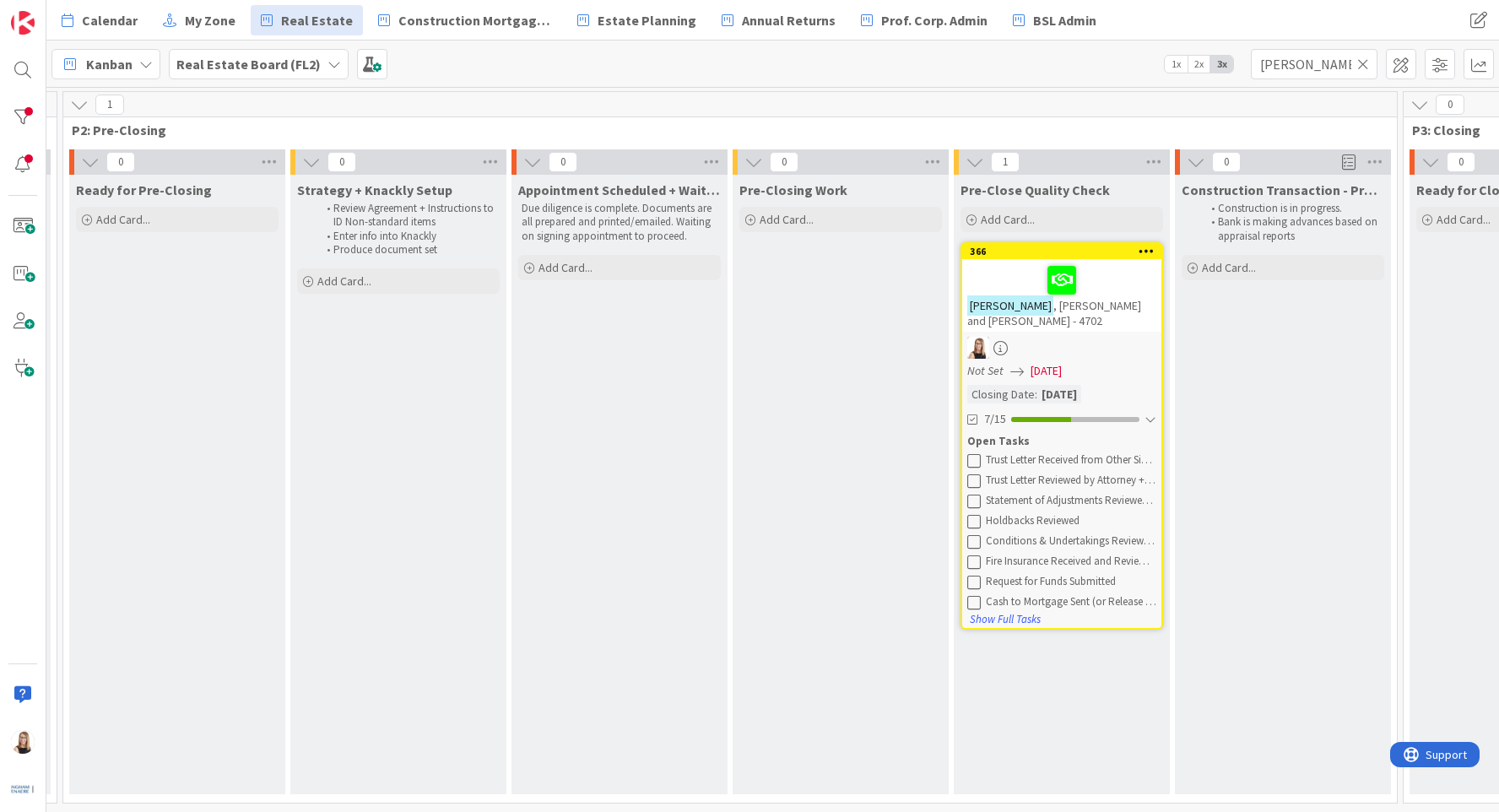
click at [971, 458] on icon at bounding box center [974, 460] width 14 height 14
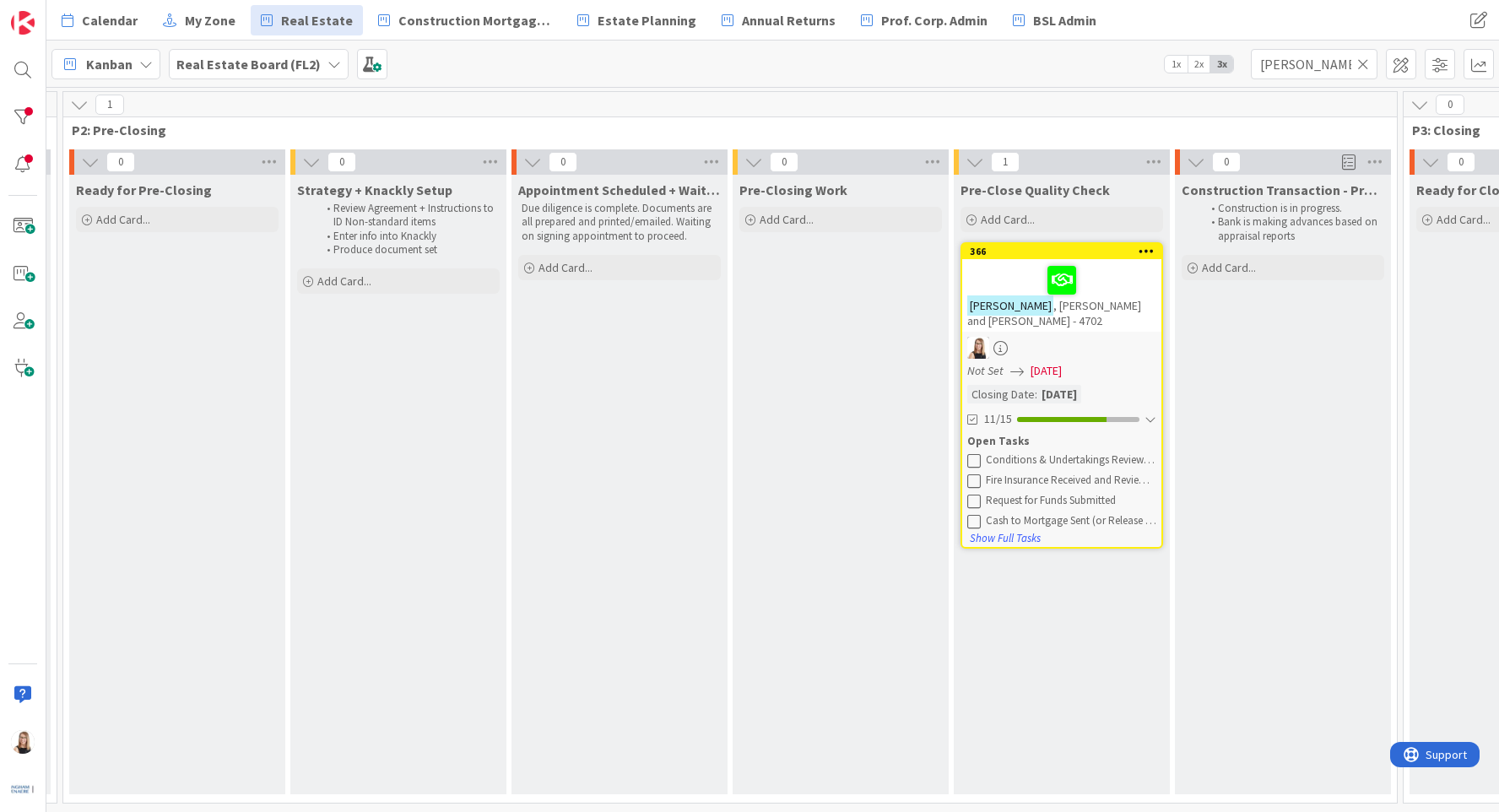
click at [971, 458] on icon at bounding box center [974, 460] width 14 height 14
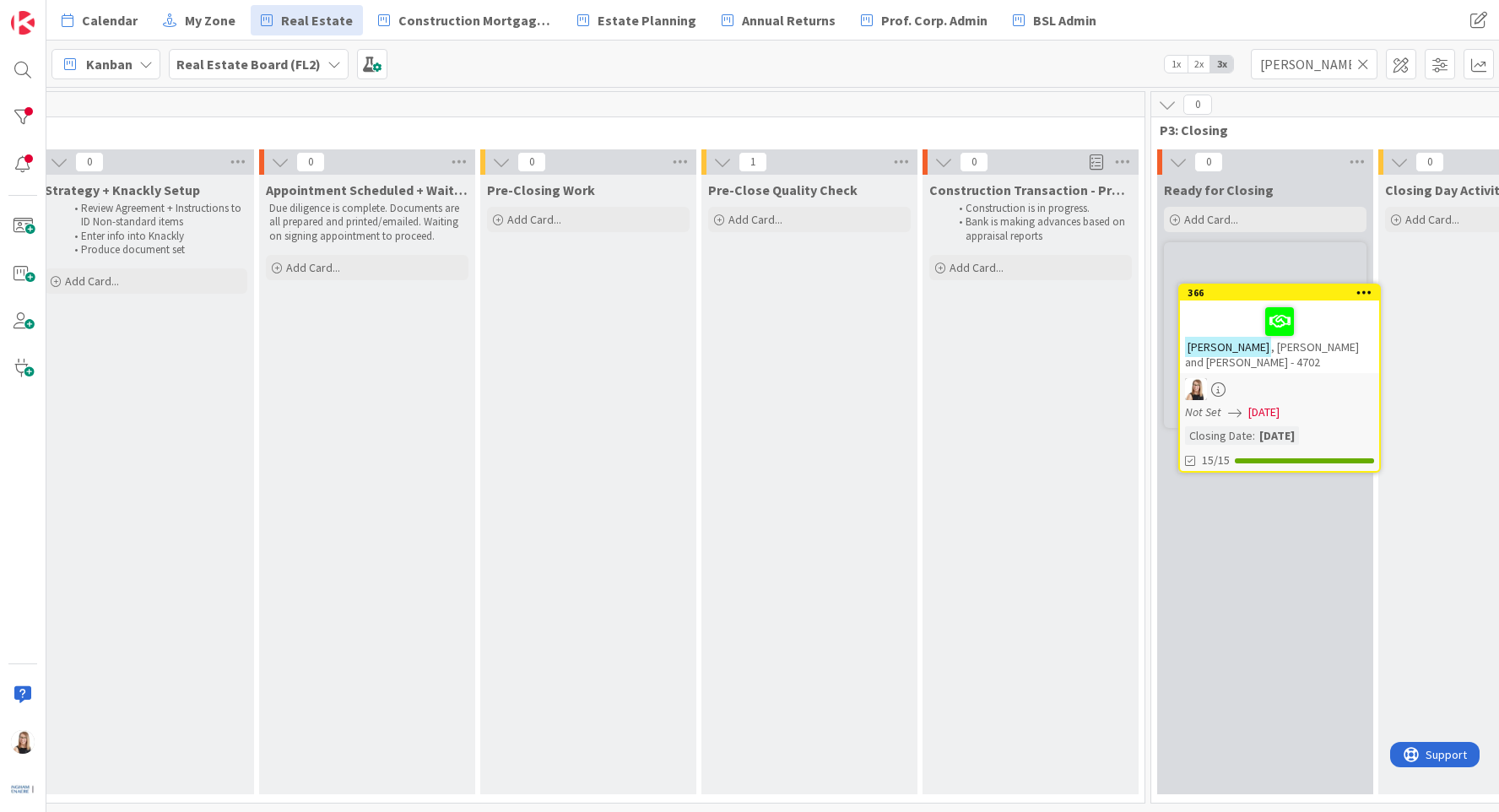
scroll to position [0, 2064]
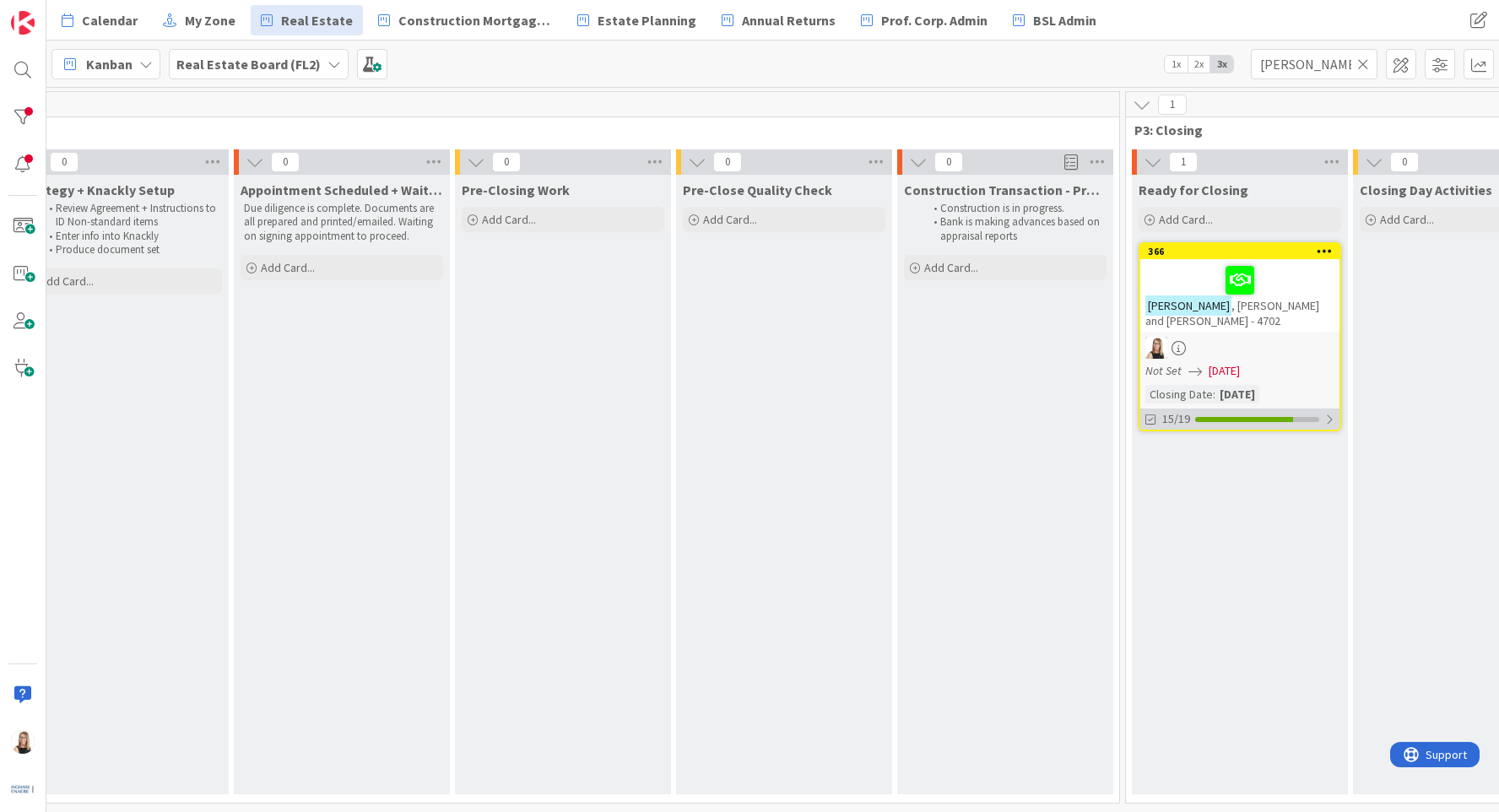
click at [1269, 426] on div "15/19" at bounding box center [1240, 419] width 199 height 21
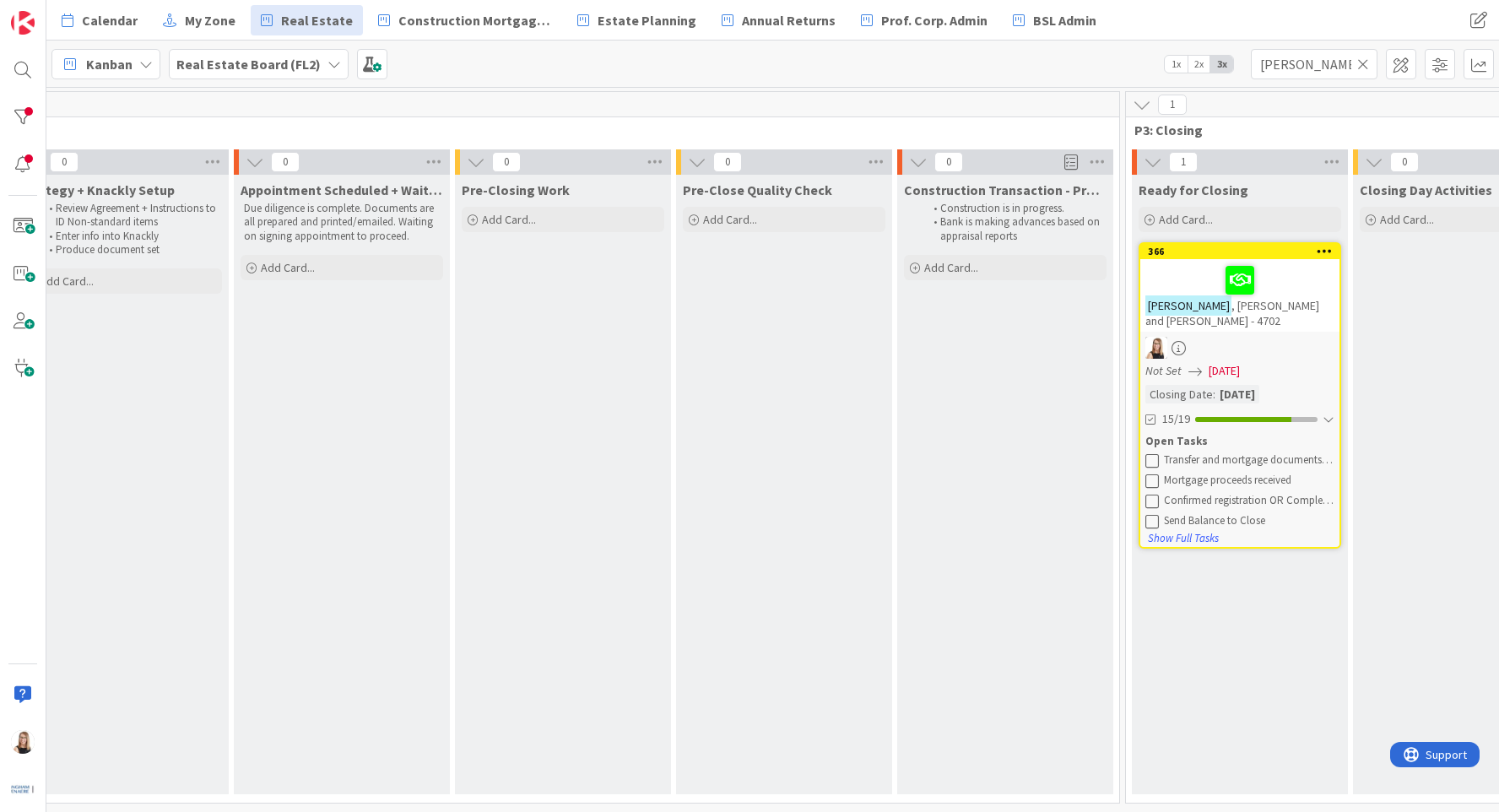
click at [1152, 461] on icon at bounding box center [1152, 460] width 14 height 14
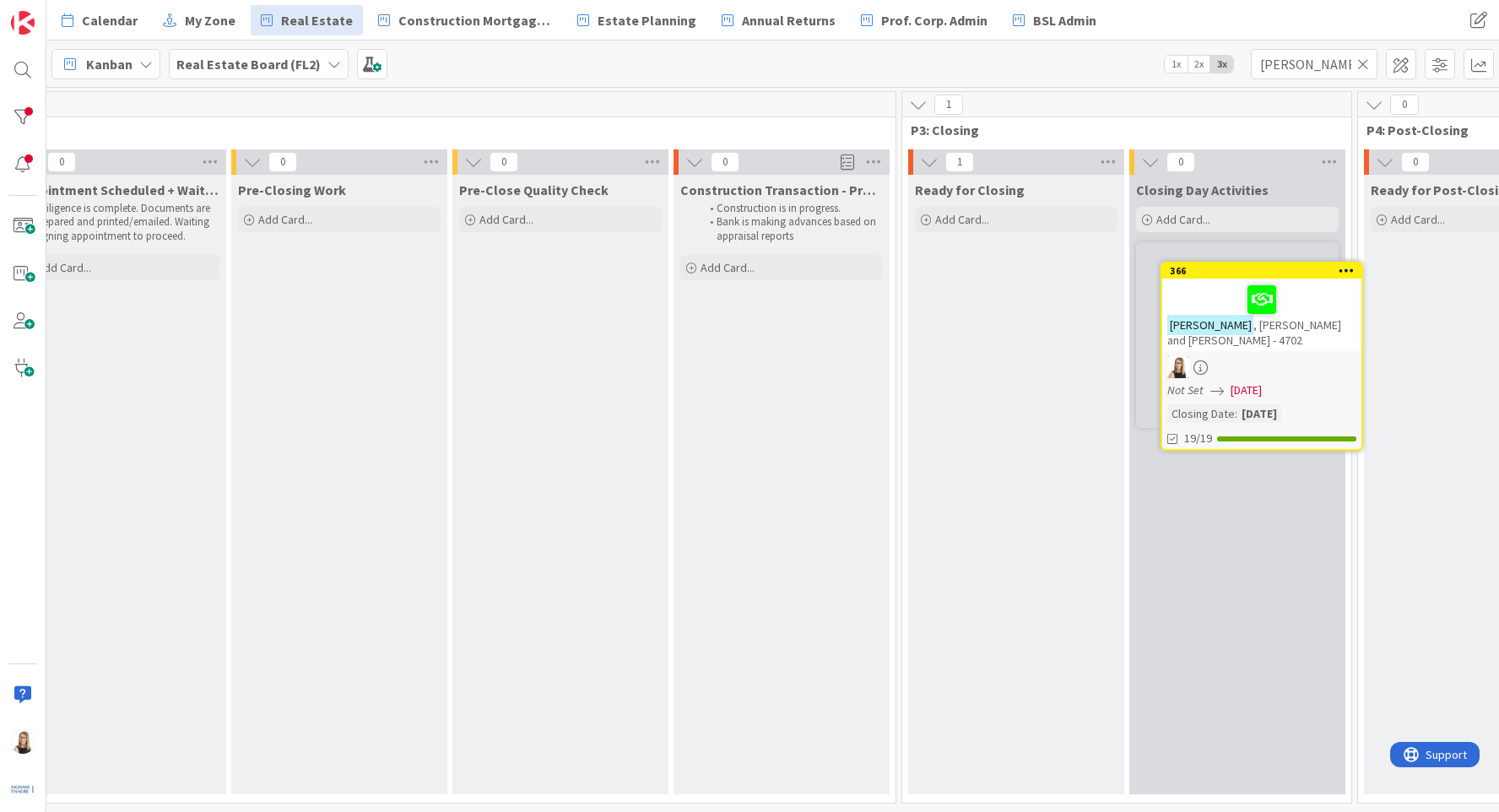
scroll to position [0, 2302]
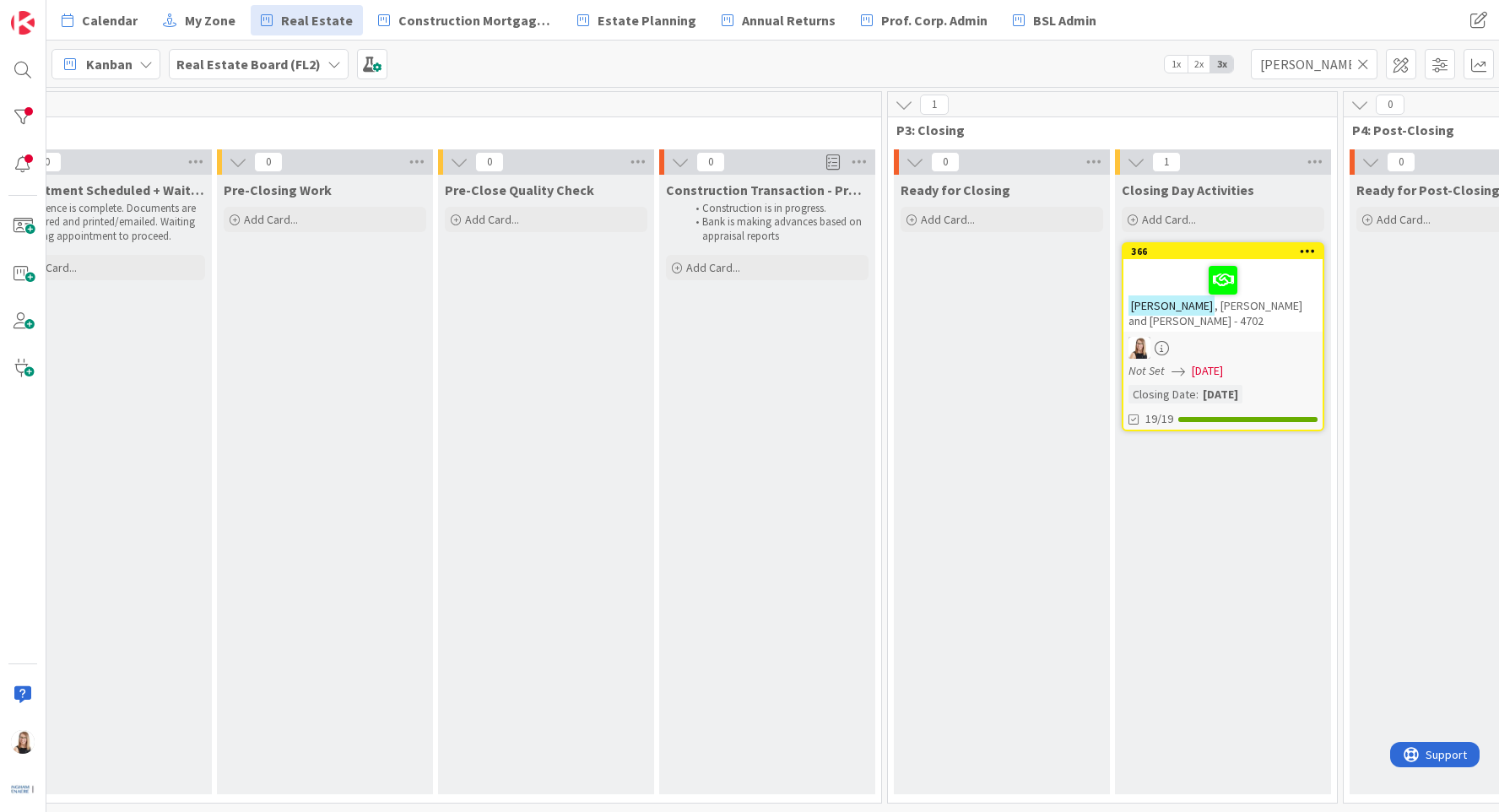
click at [1361, 65] on icon at bounding box center [1363, 64] width 12 height 15
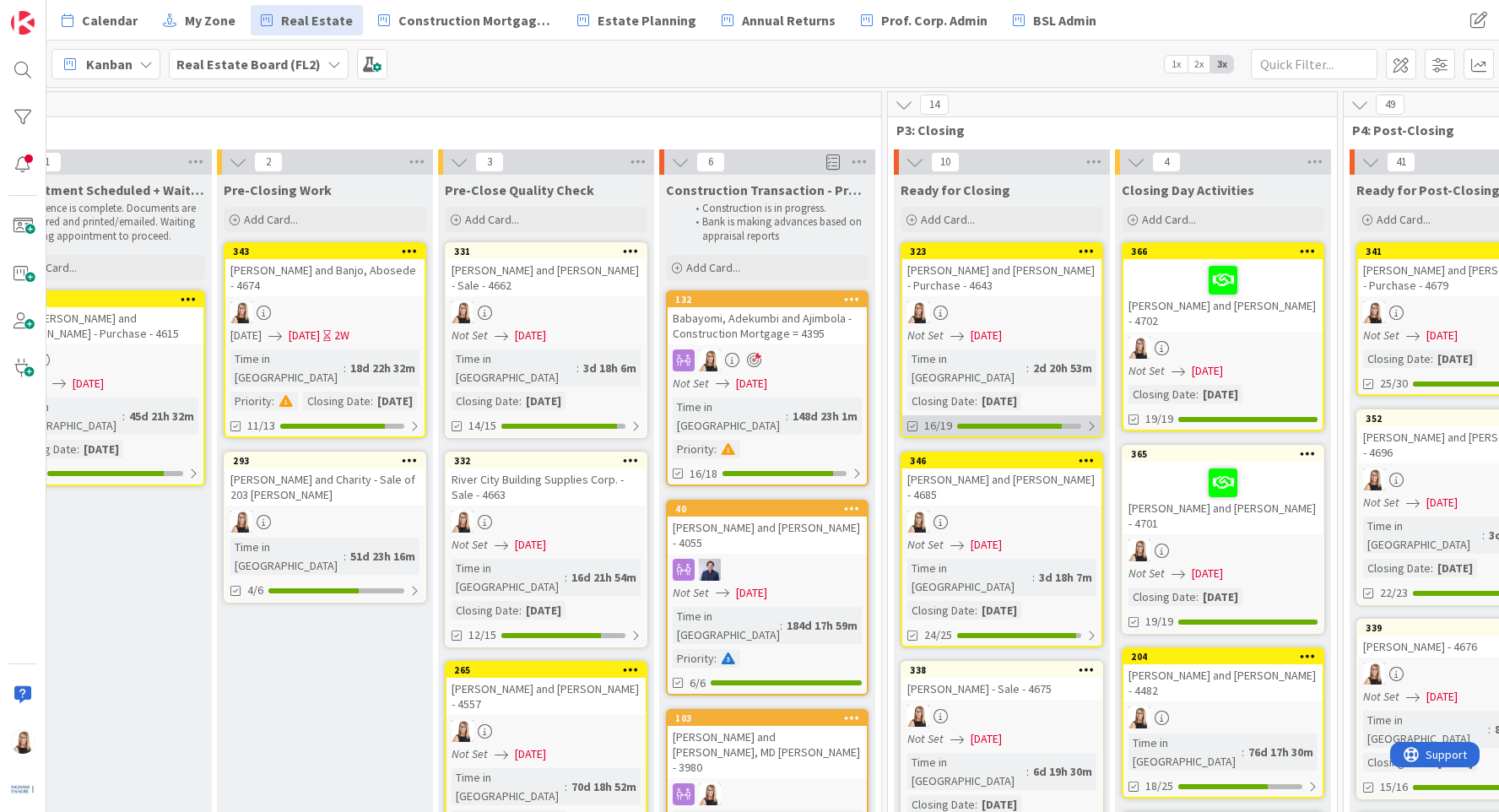
click at [967, 415] on div "16/19" at bounding box center [1002, 425] width 199 height 21
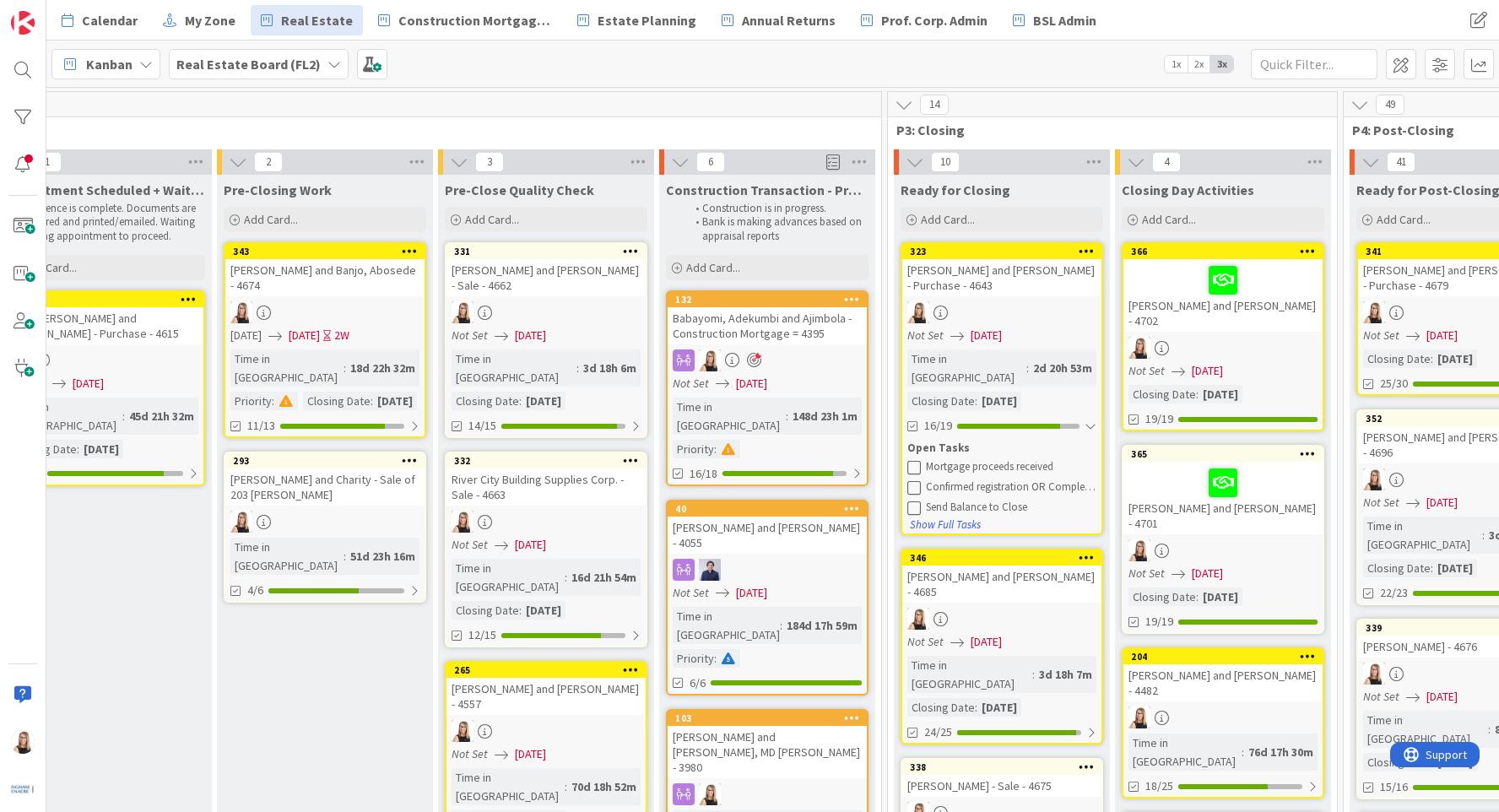
click at [913, 460] on icon at bounding box center [914, 466] width 14 height 14
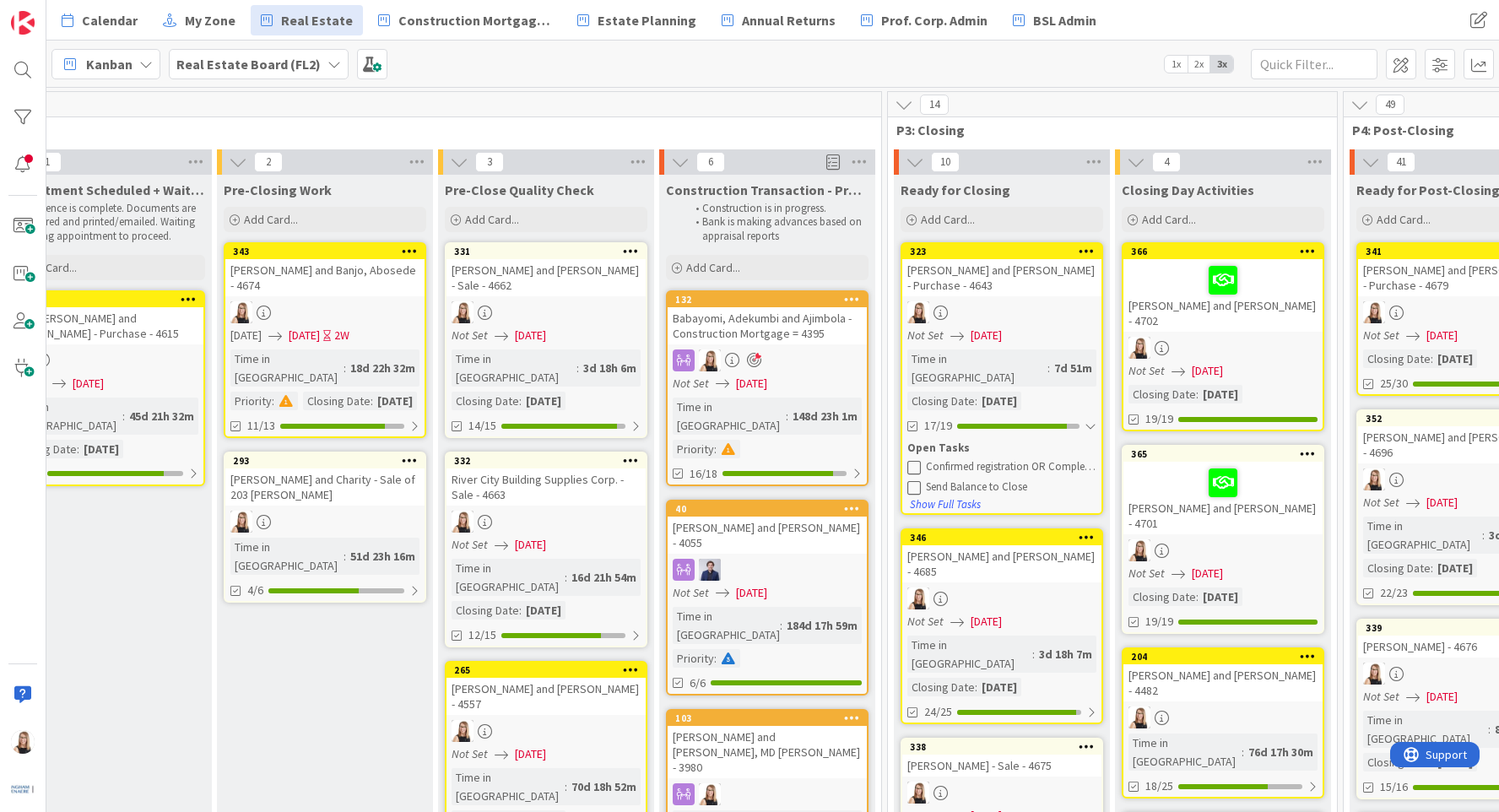
click at [913, 460] on icon at bounding box center [914, 466] width 14 height 14
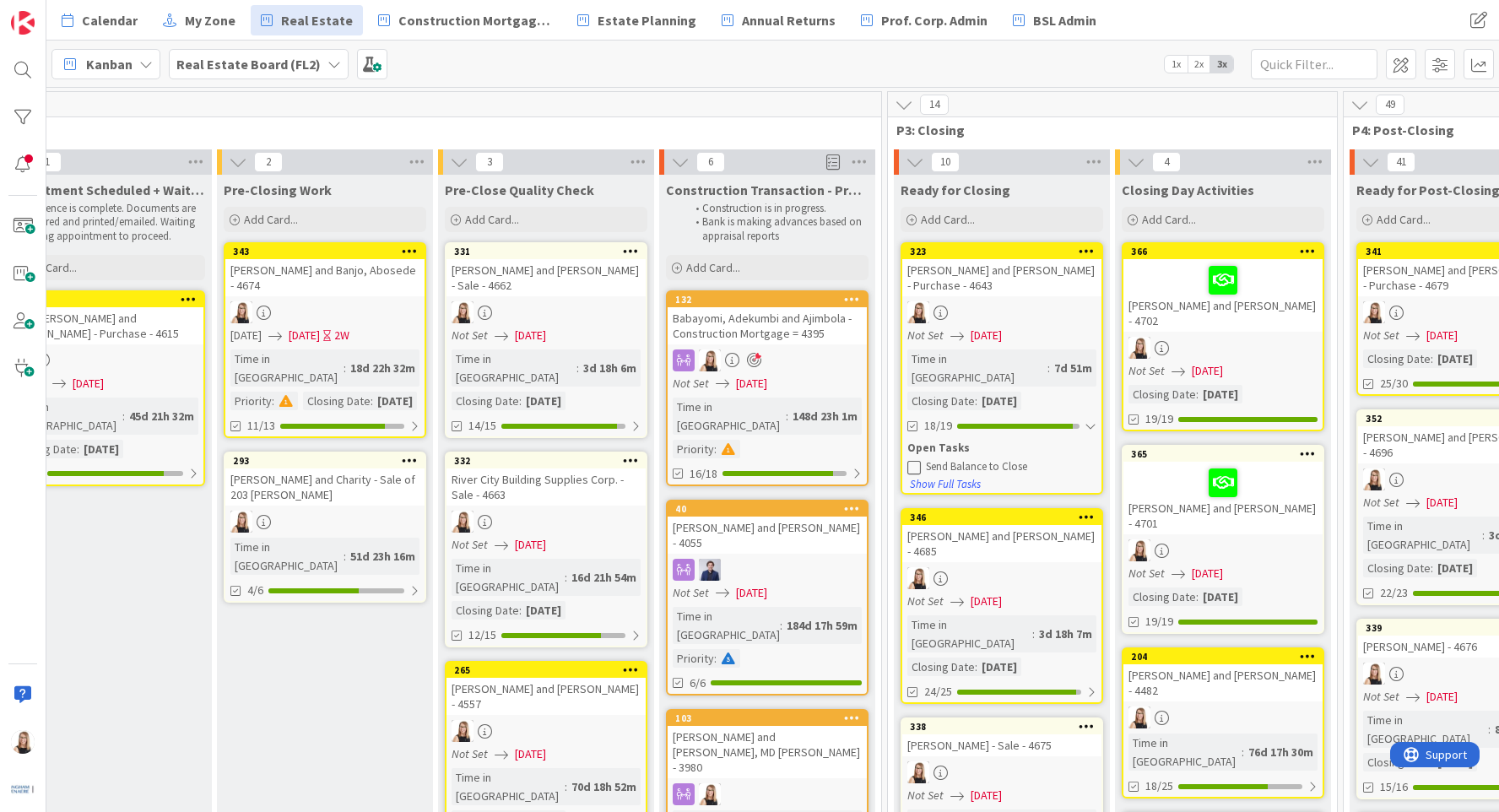
click at [913, 460] on icon at bounding box center [914, 466] width 14 height 14
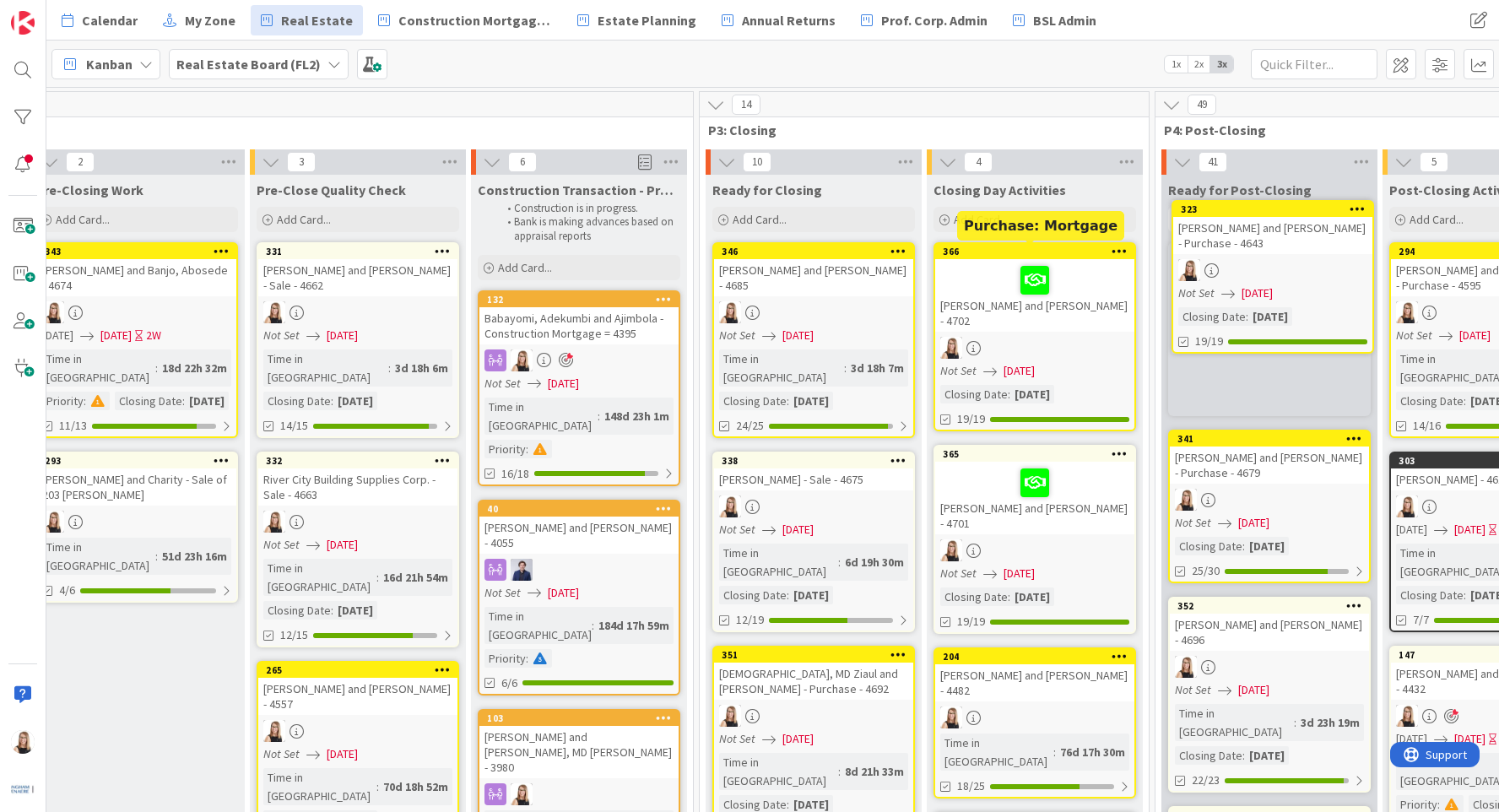
scroll to position [0, 2503]
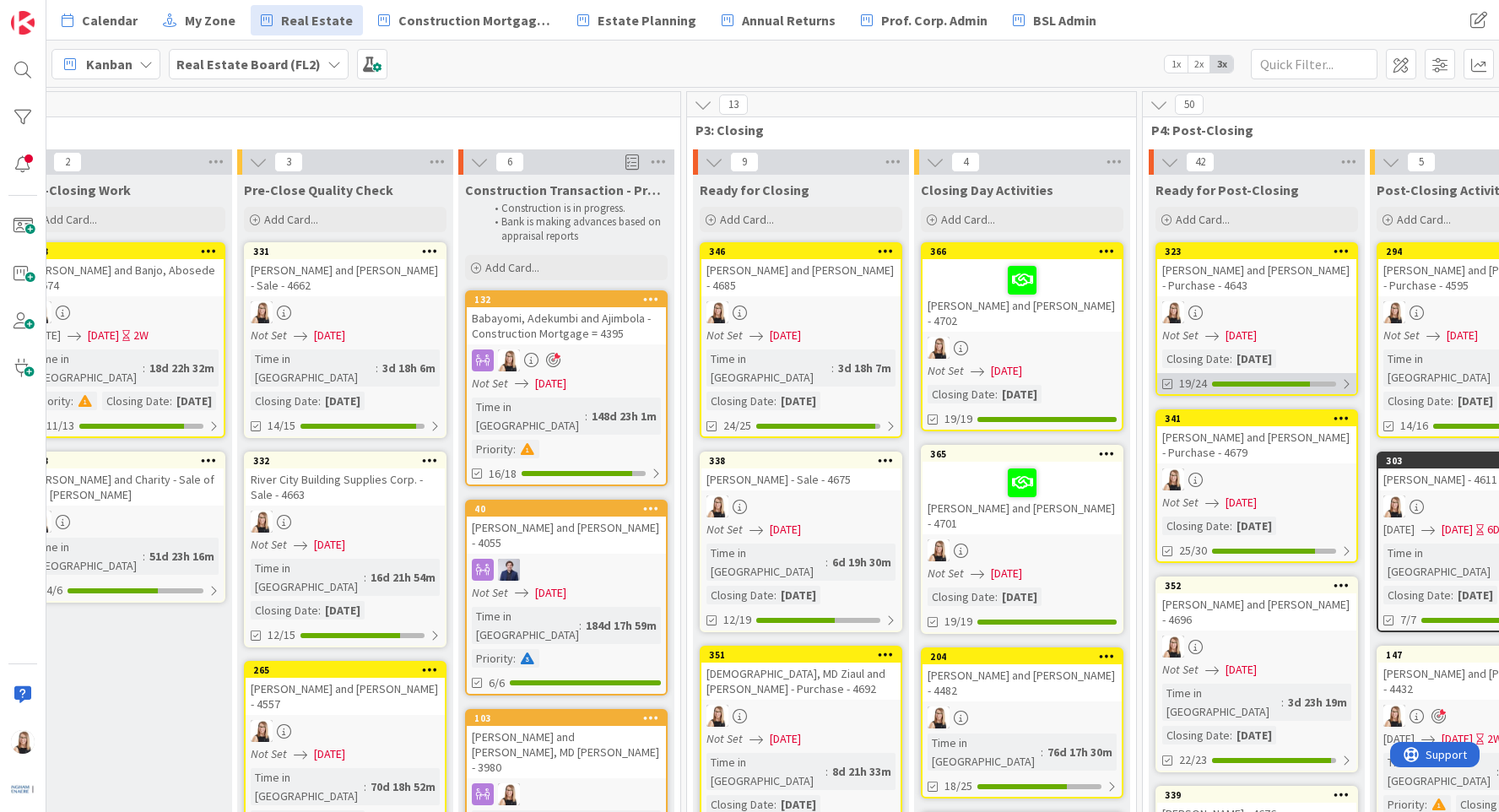
click at [1222, 390] on div "19/24" at bounding box center [1257, 383] width 199 height 21
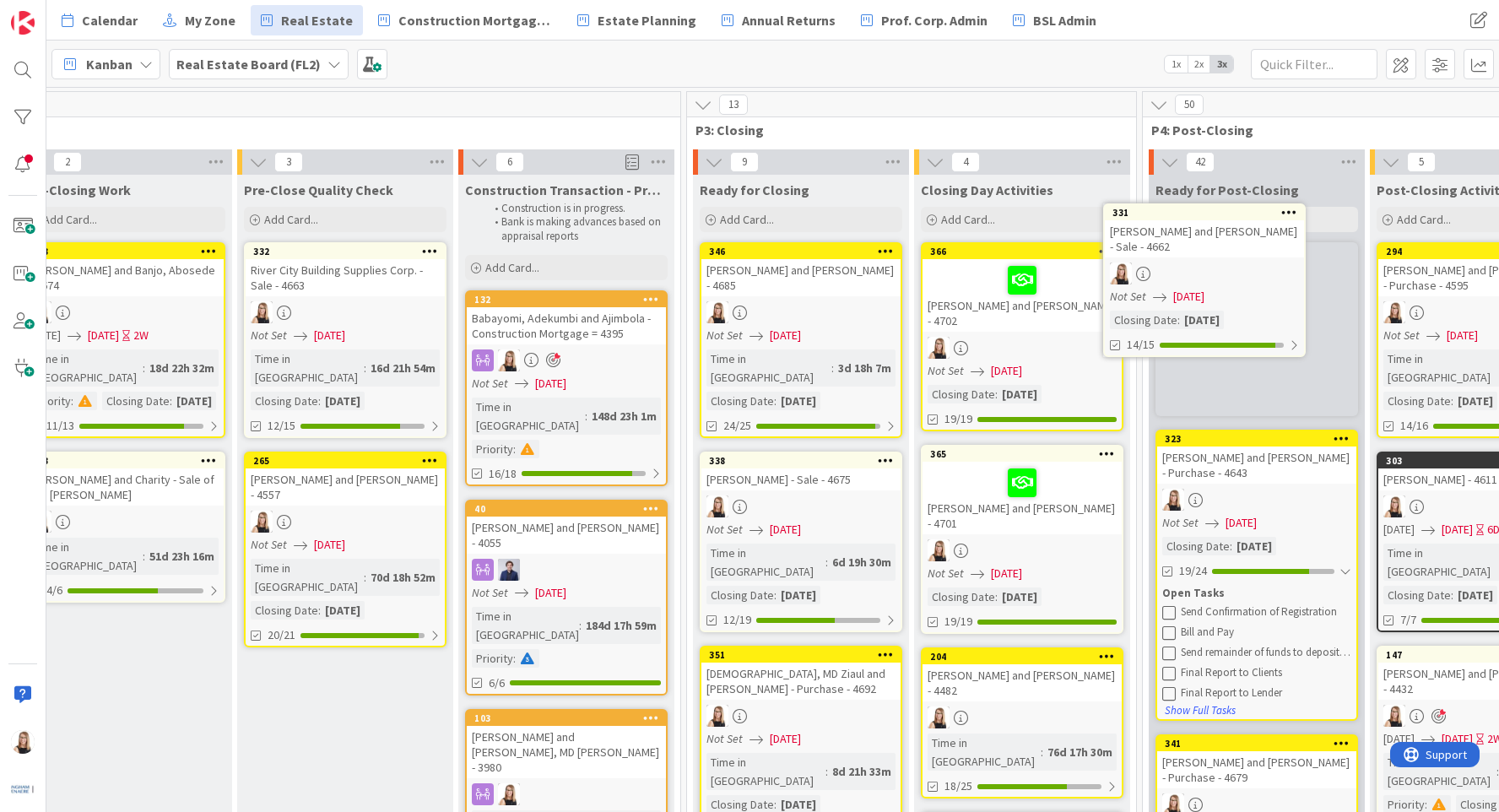
scroll to position [0, 2517]
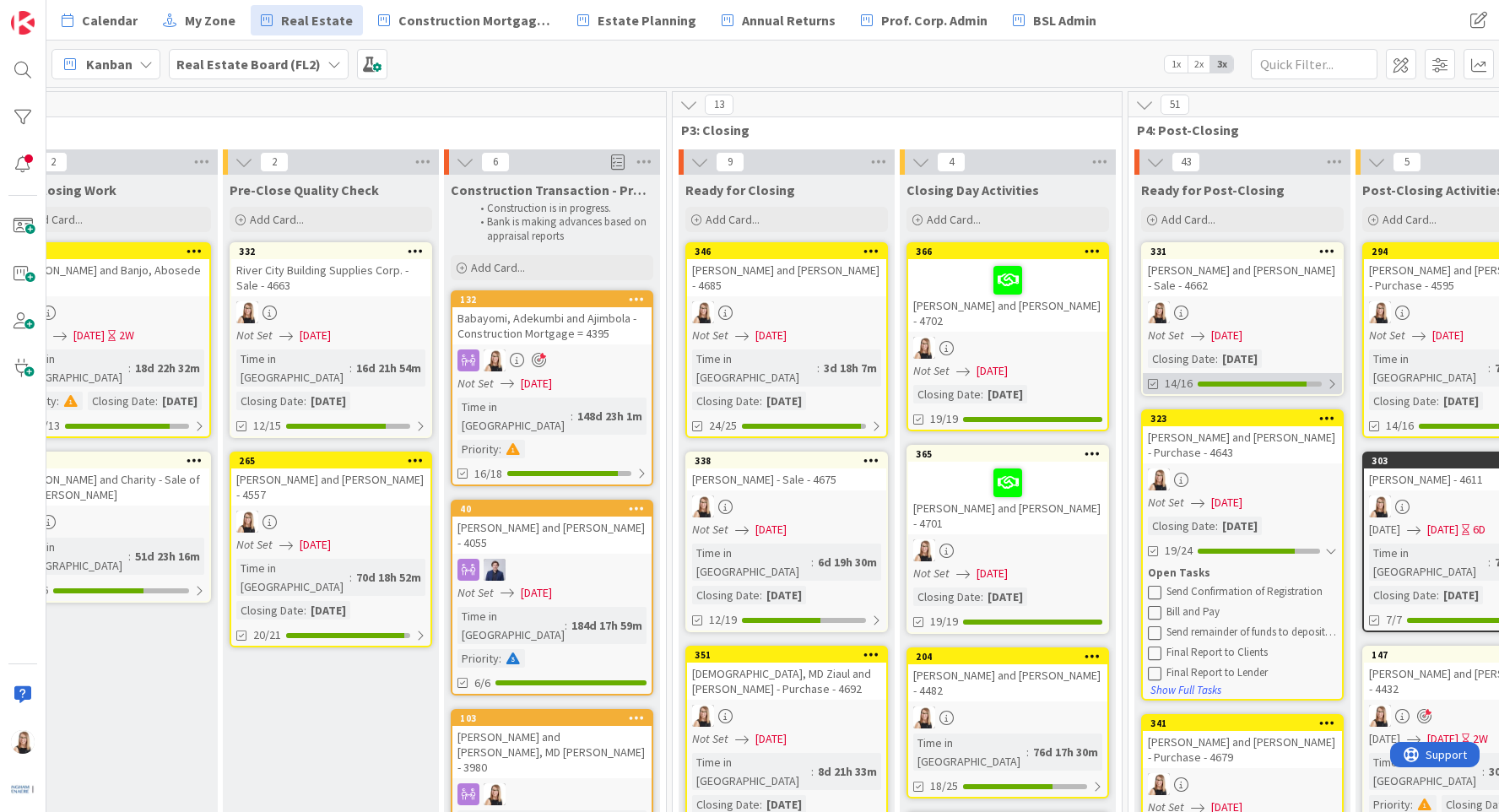
click at [1217, 386] on div at bounding box center [1253, 383] width 109 height 5
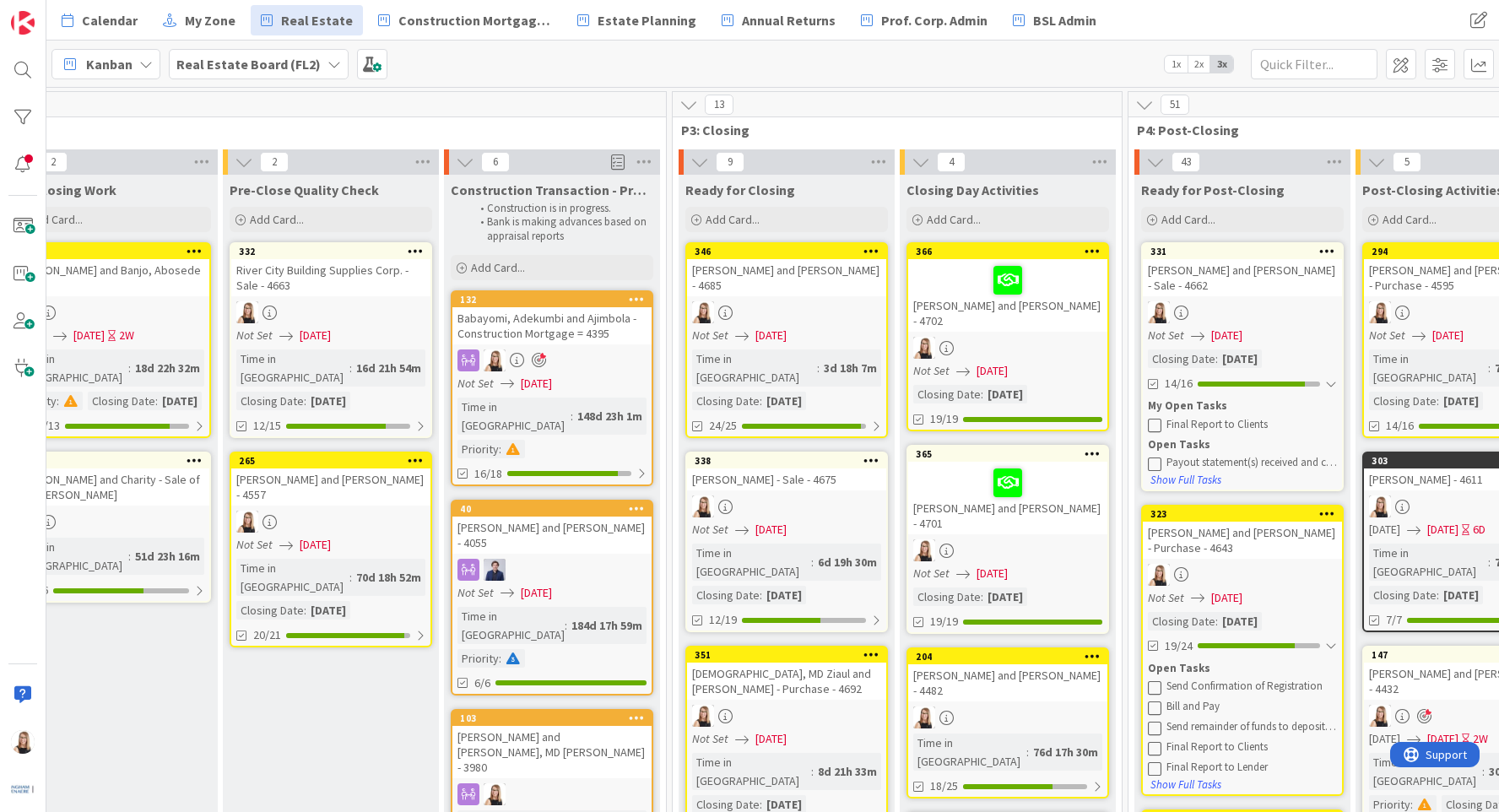
click at [1152, 461] on icon at bounding box center [1155, 463] width 14 height 14
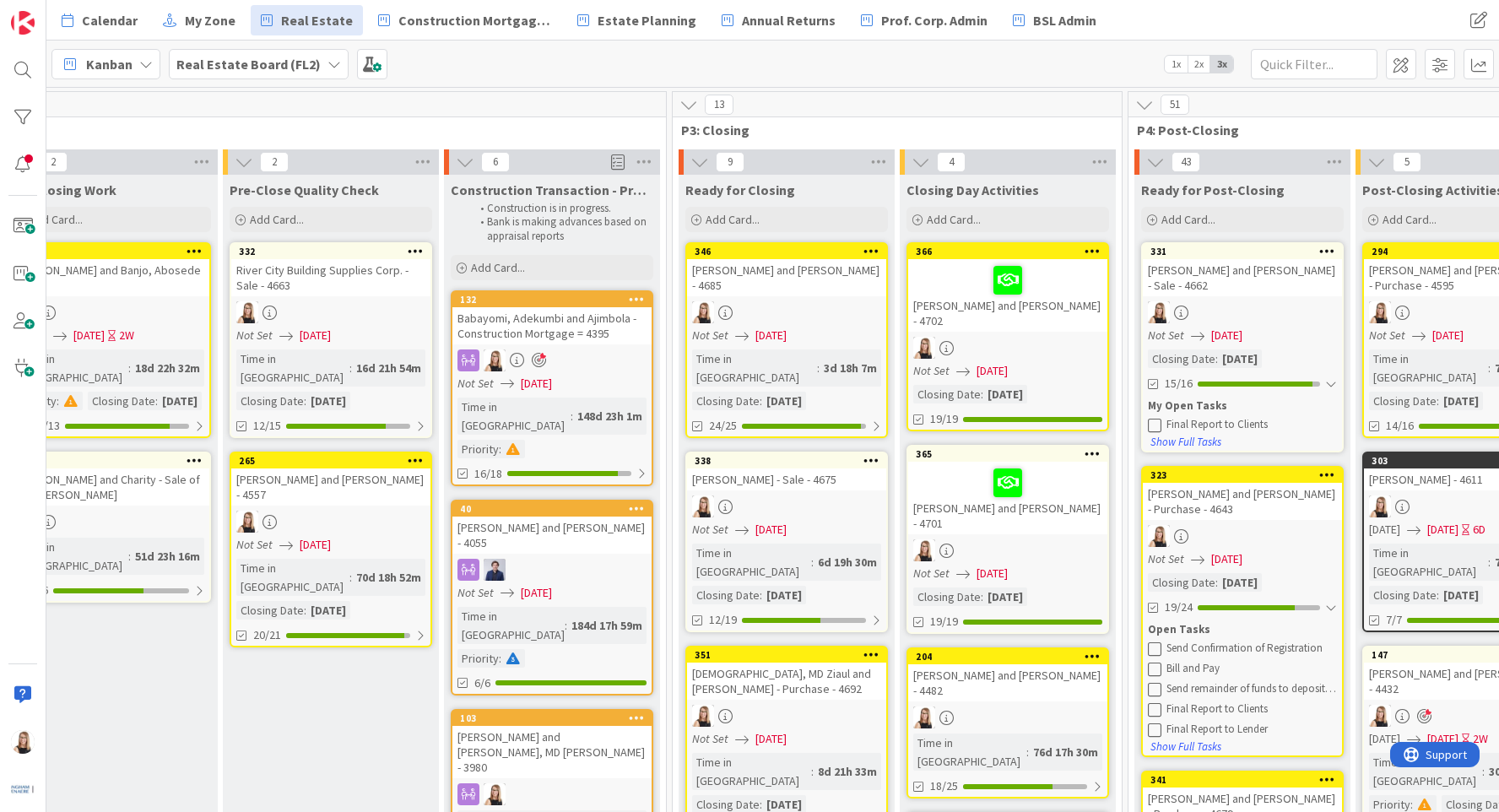
click at [1152, 425] on icon at bounding box center [1155, 424] width 14 height 14
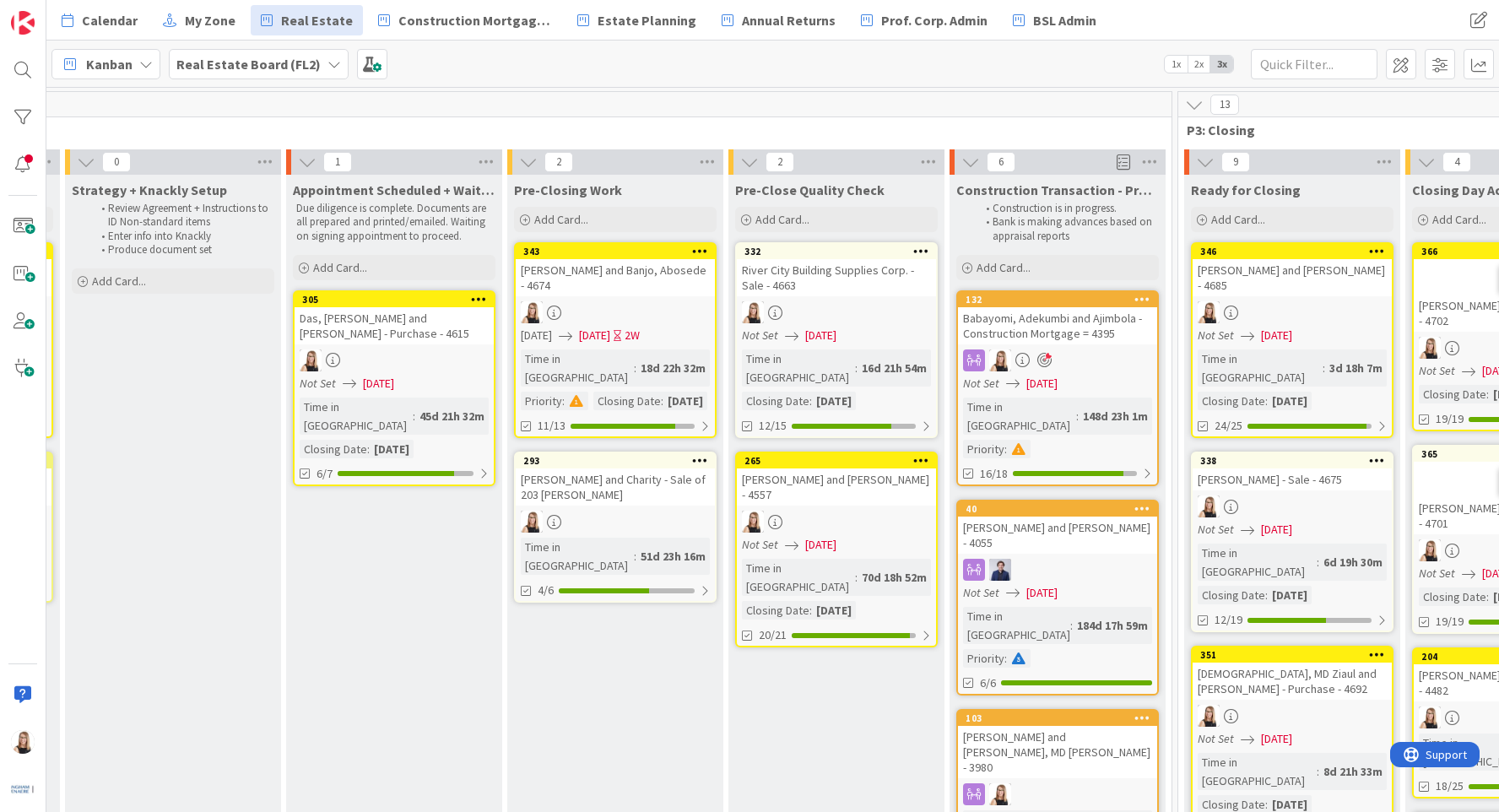
scroll to position [0, 1491]
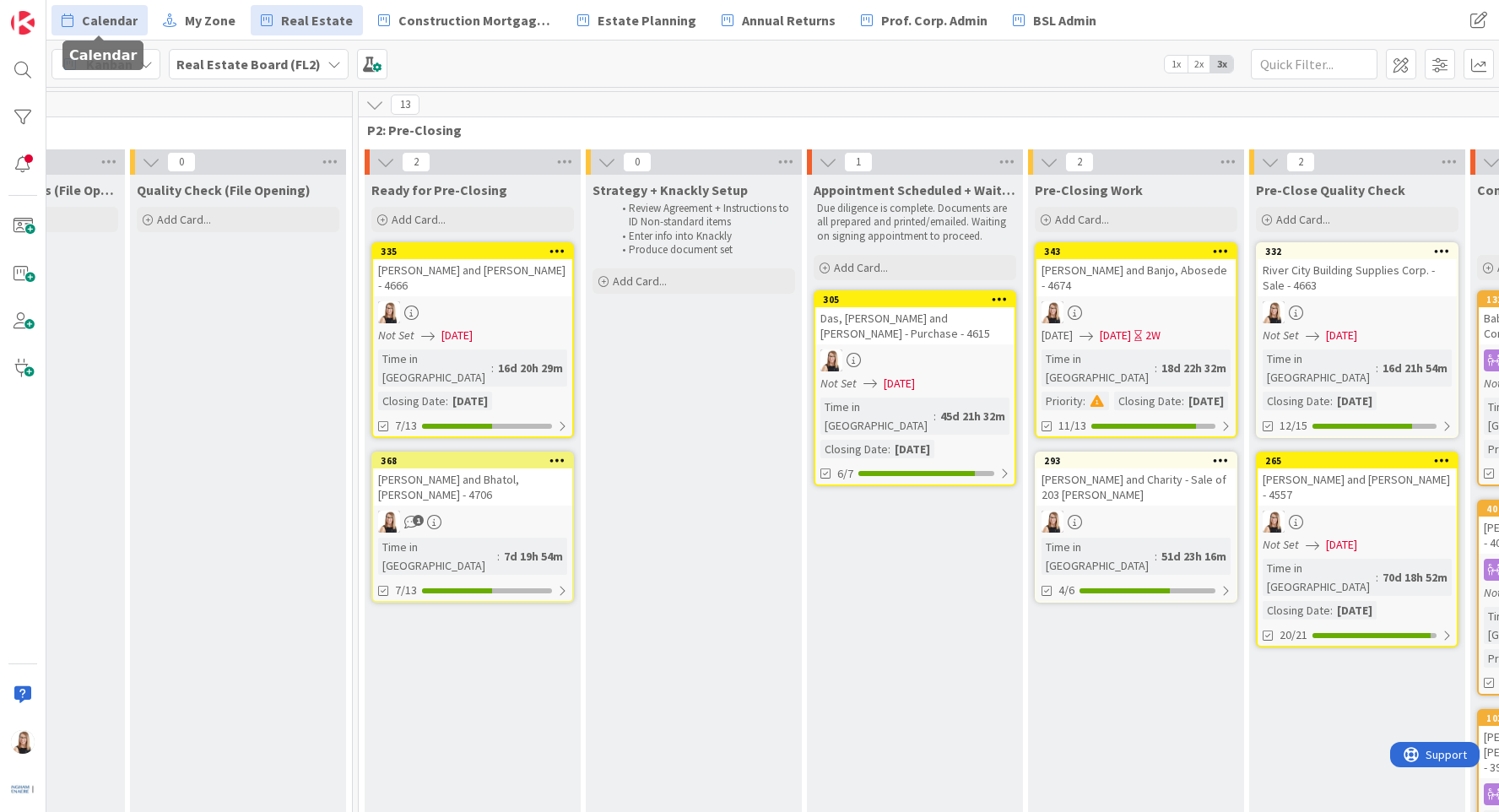
click at [89, 18] on span "Calendar" at bounding box center [110, 20] width 55 height 20
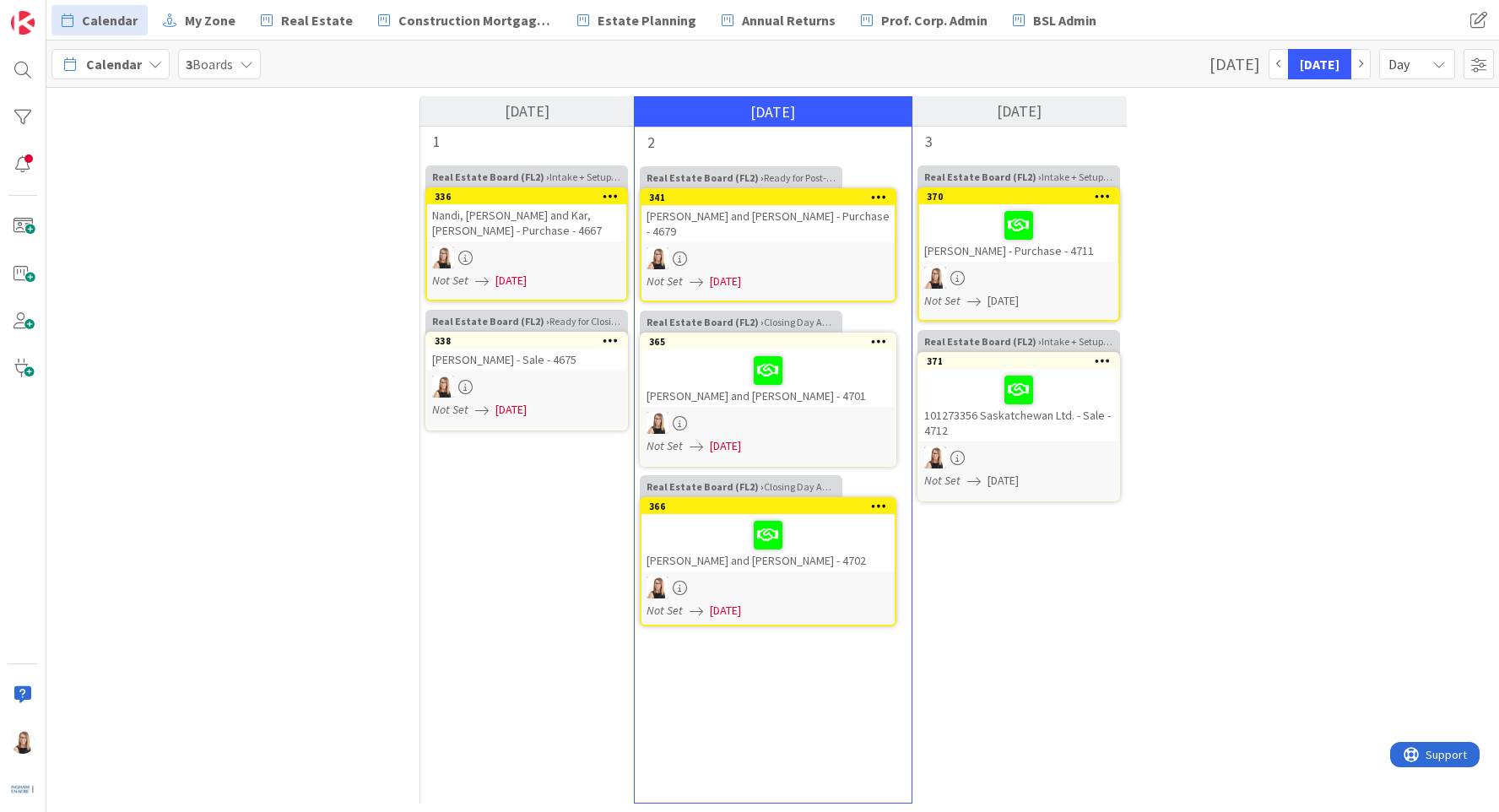
click at [90, 73] on span "Calendar" at bounding box center [114, 65] width 55 height 20
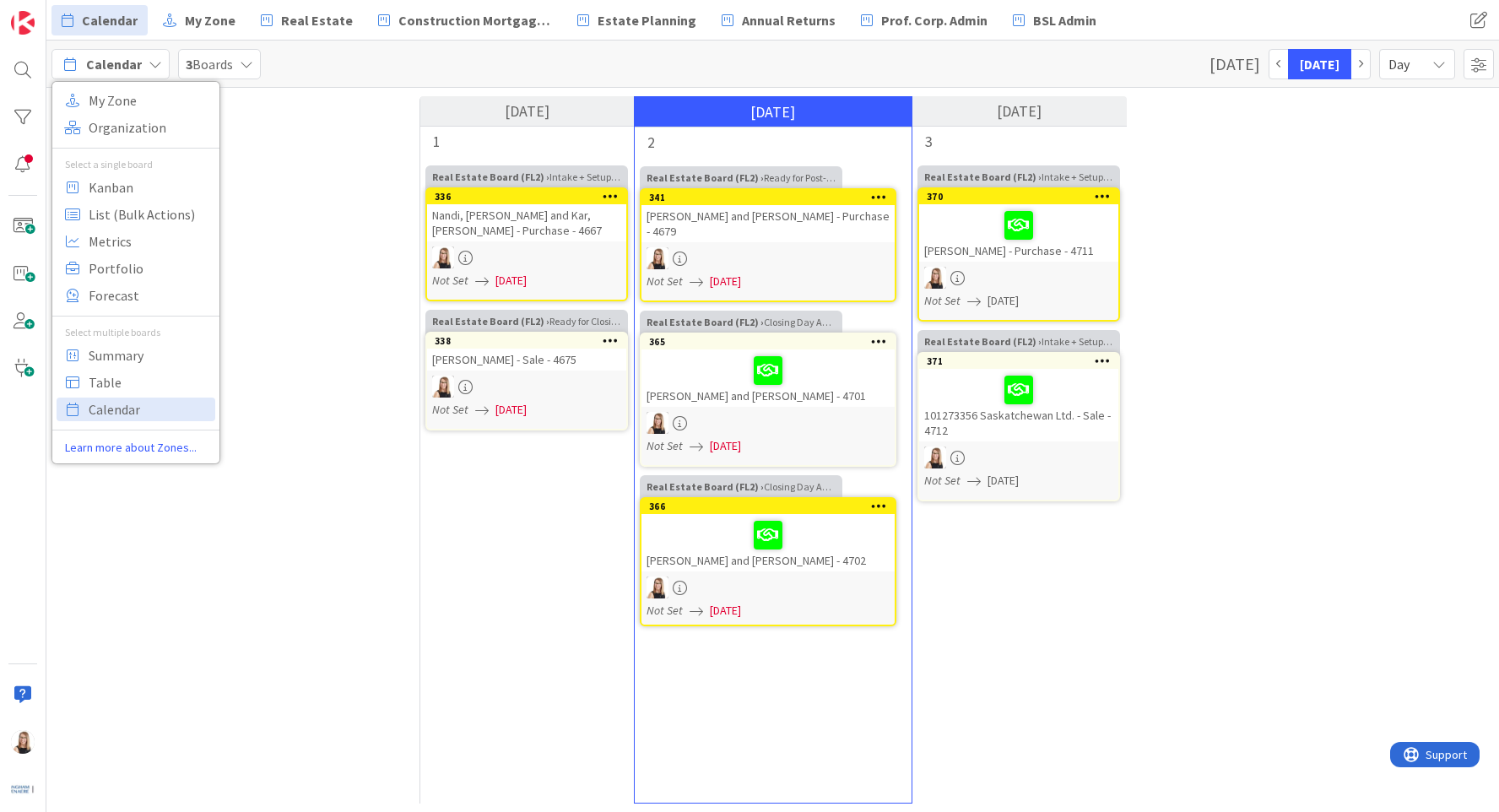
click at [128, 78] on div "Calendar" at bounding box center [111, 64] width 118 height 30
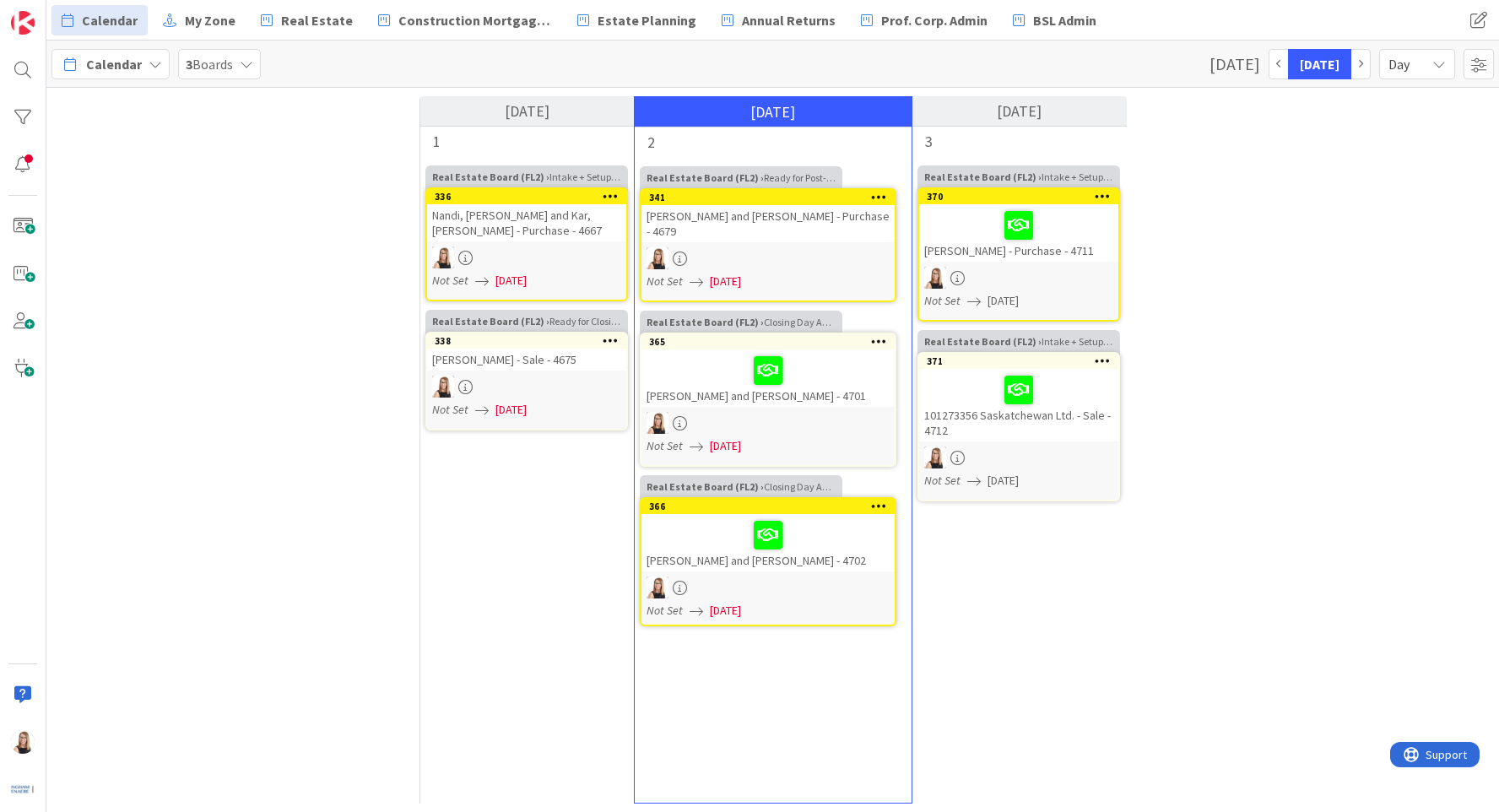
click at [1437, 67] on icon at bounding box center [1439, 64] width 14 height 14
click at [1411, 114] on link "Month" at bounding box center [1387, 103] width 133 height 30
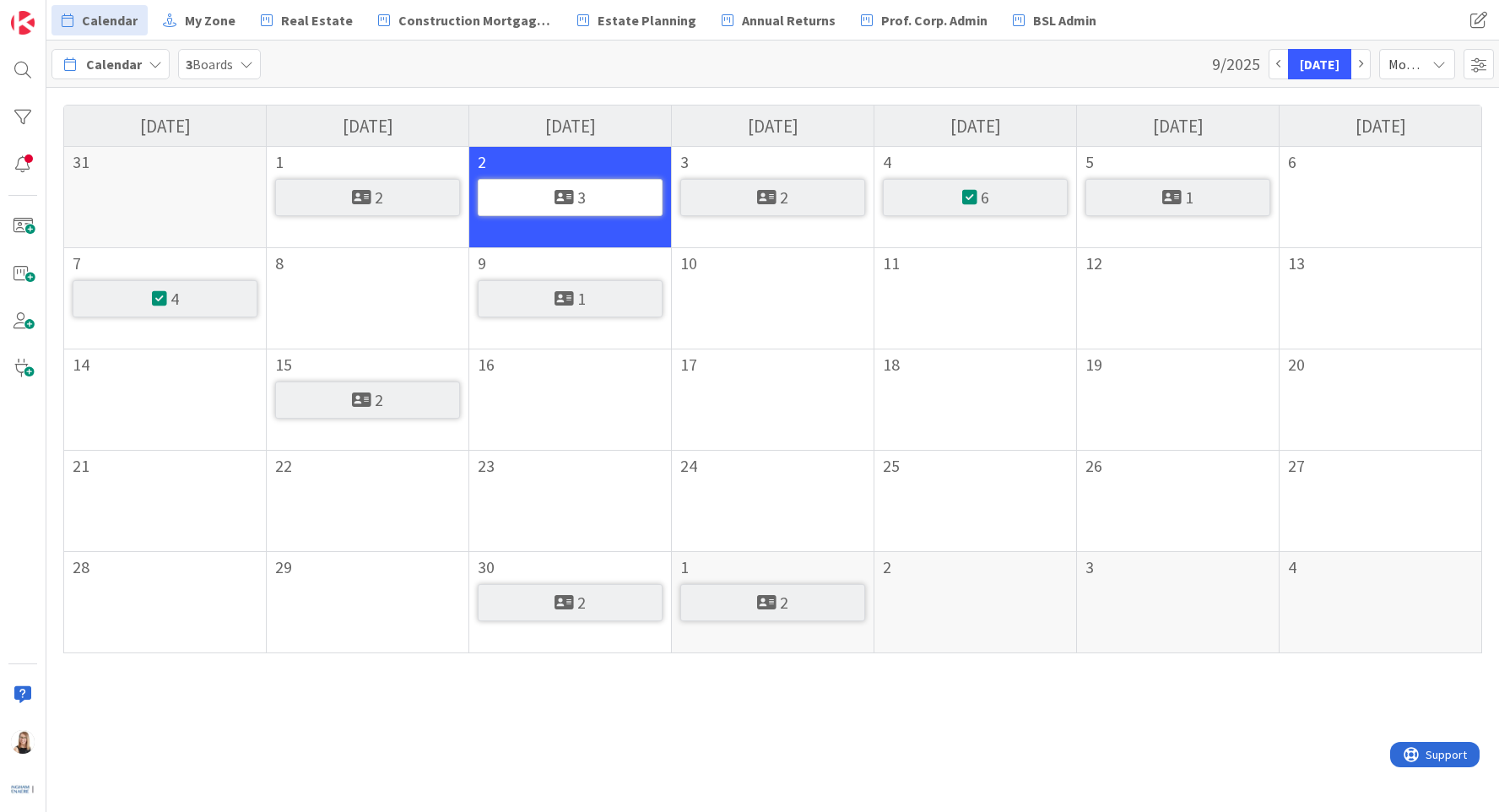
click at [795, 196] on div "2" at bounding box center [773, 197] width 185 height 37
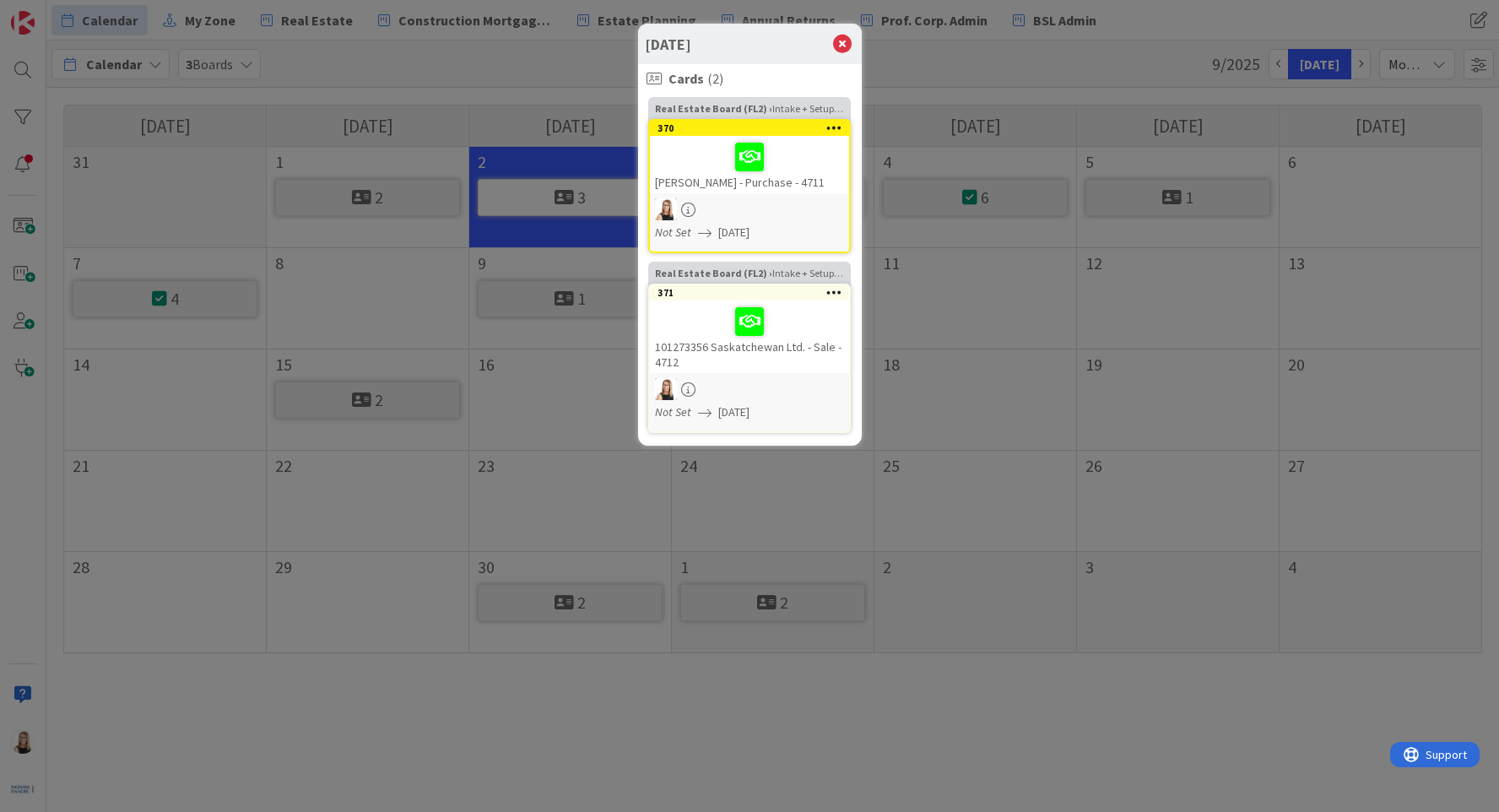
click at [965, 202] on div "[DATE] Cards ( 2 ) Real Estate Board (FL2) › Intake + Setup + Due Diligence 370…" at bounding box center [750, 406] width 1499 height 812
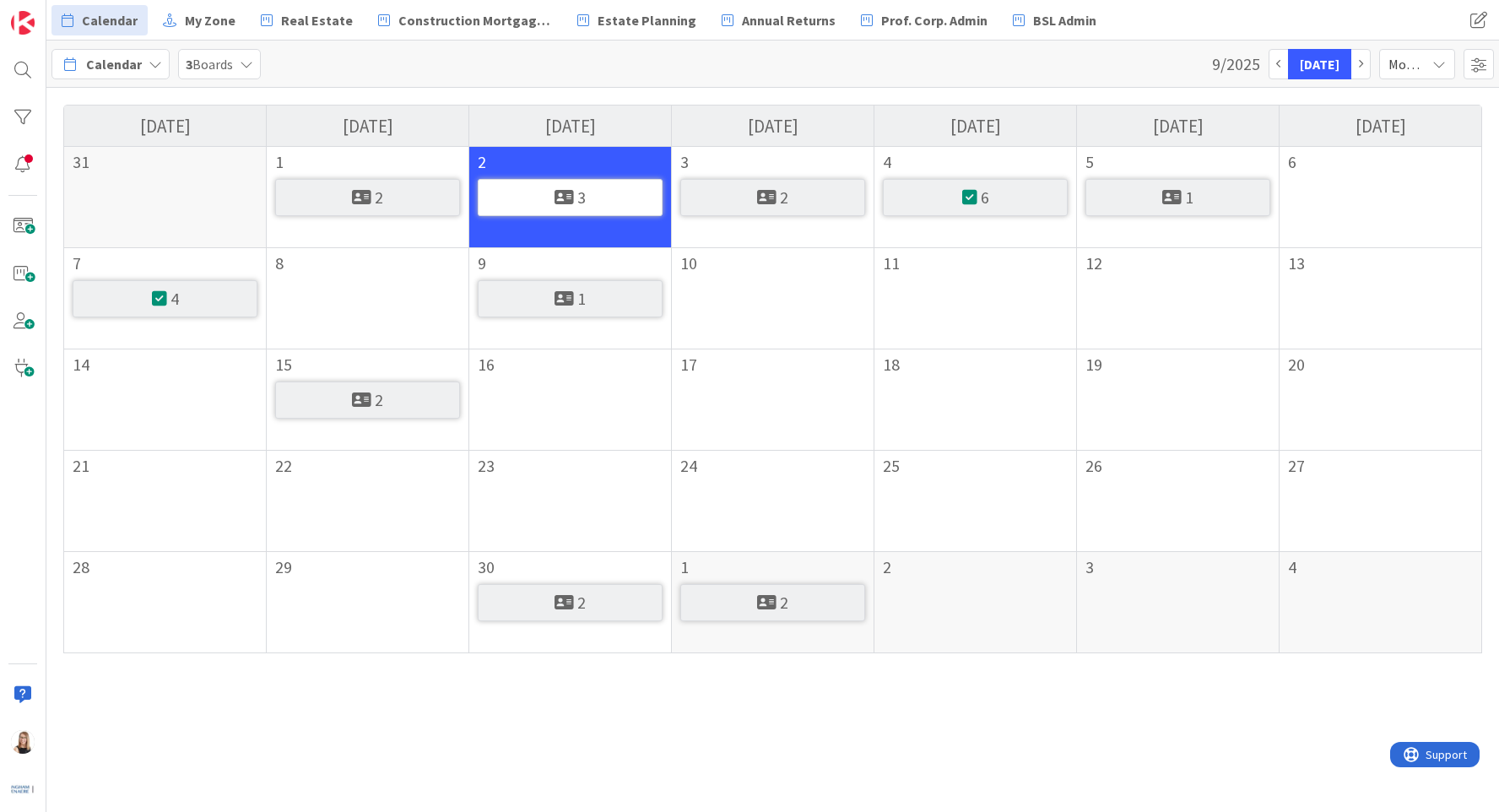
click at [1214, 205] on div "1" at bounding box center [1178, 197] width 185 height 37
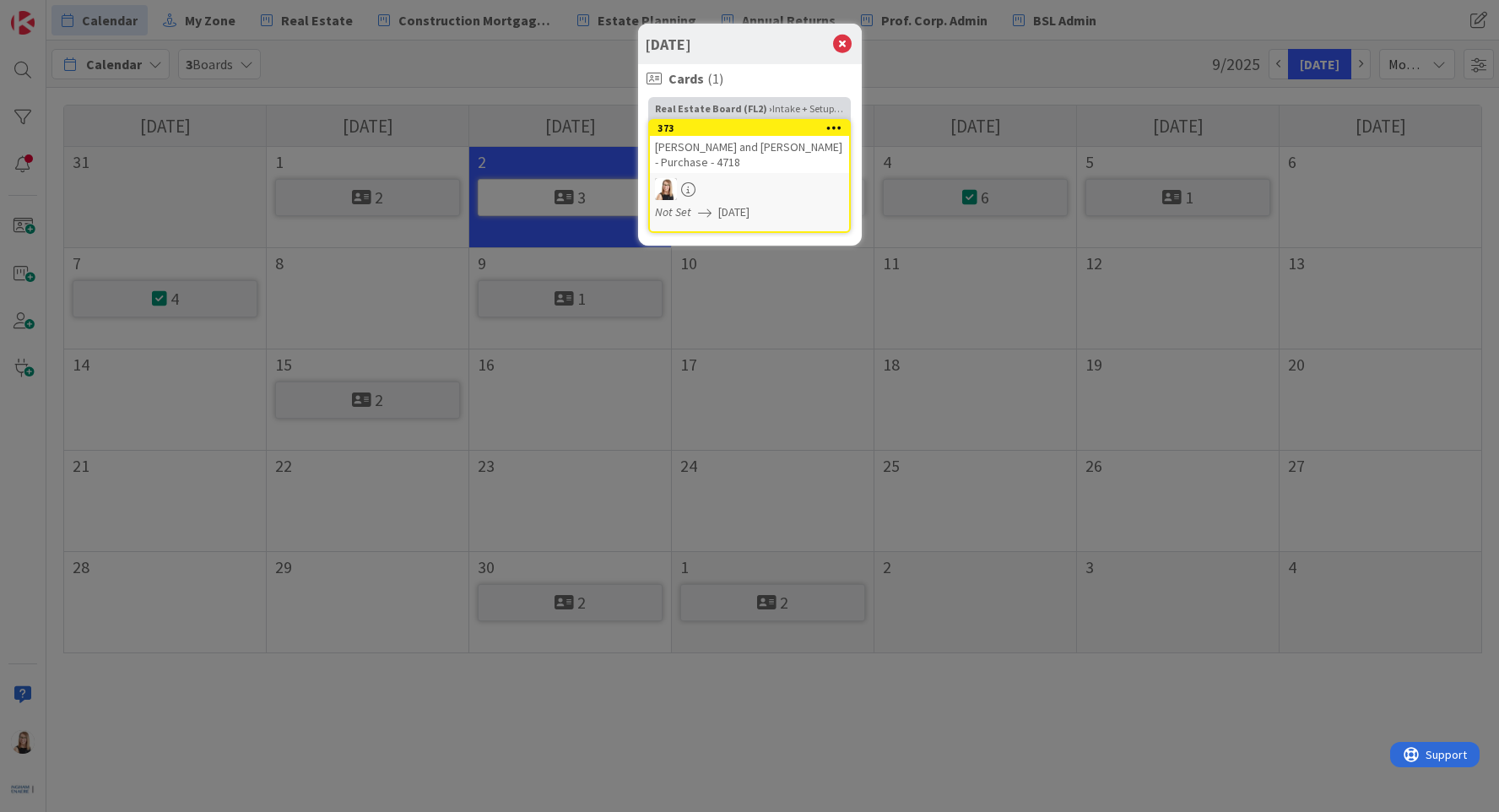
click at [1256, 394] on div "[DATE] Cards ( 1 ) Real Estate Board (FL2) › Intake + Setup + Due Diligence 373…" at bounding box center [750, 406] width 1499 height 812
